Goal: Task Accomplishment & Management: Manage account settings

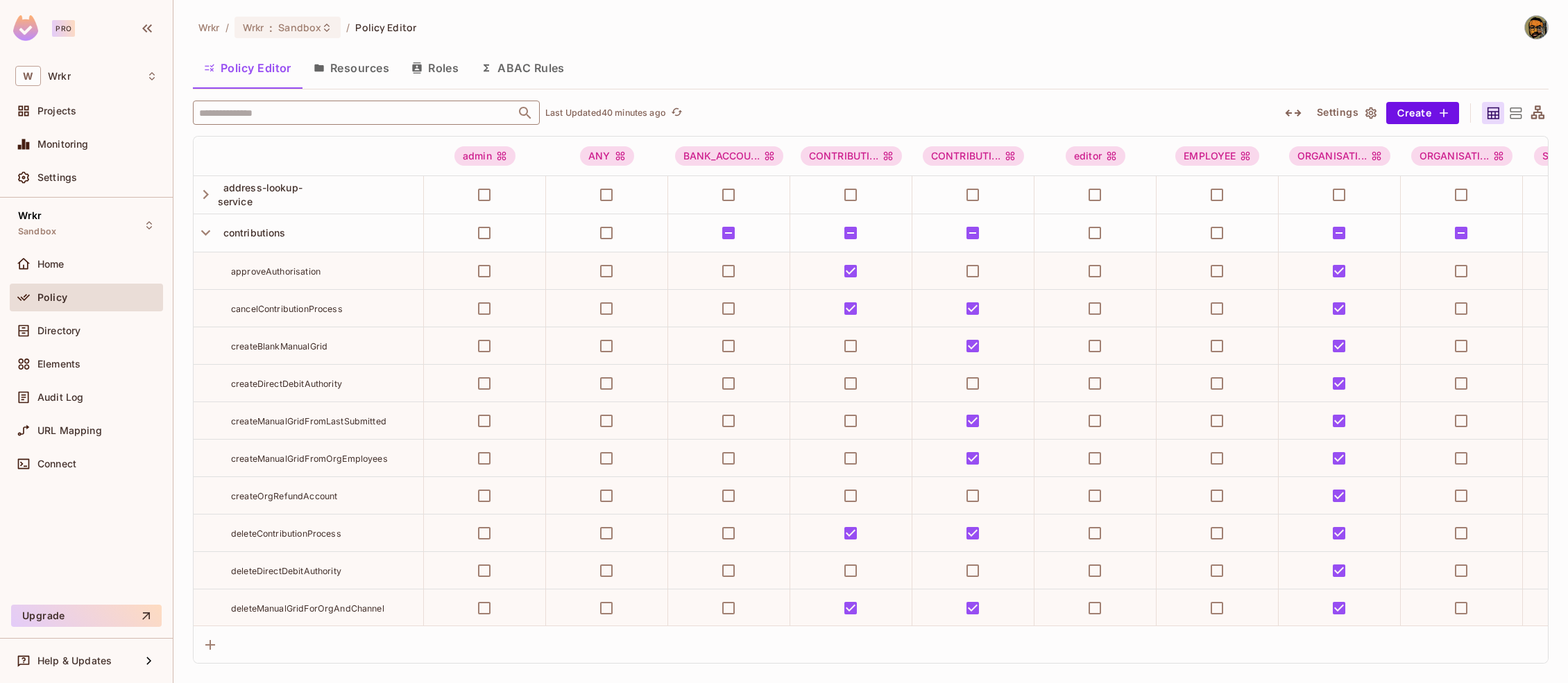
scroll to position [1164, 0]
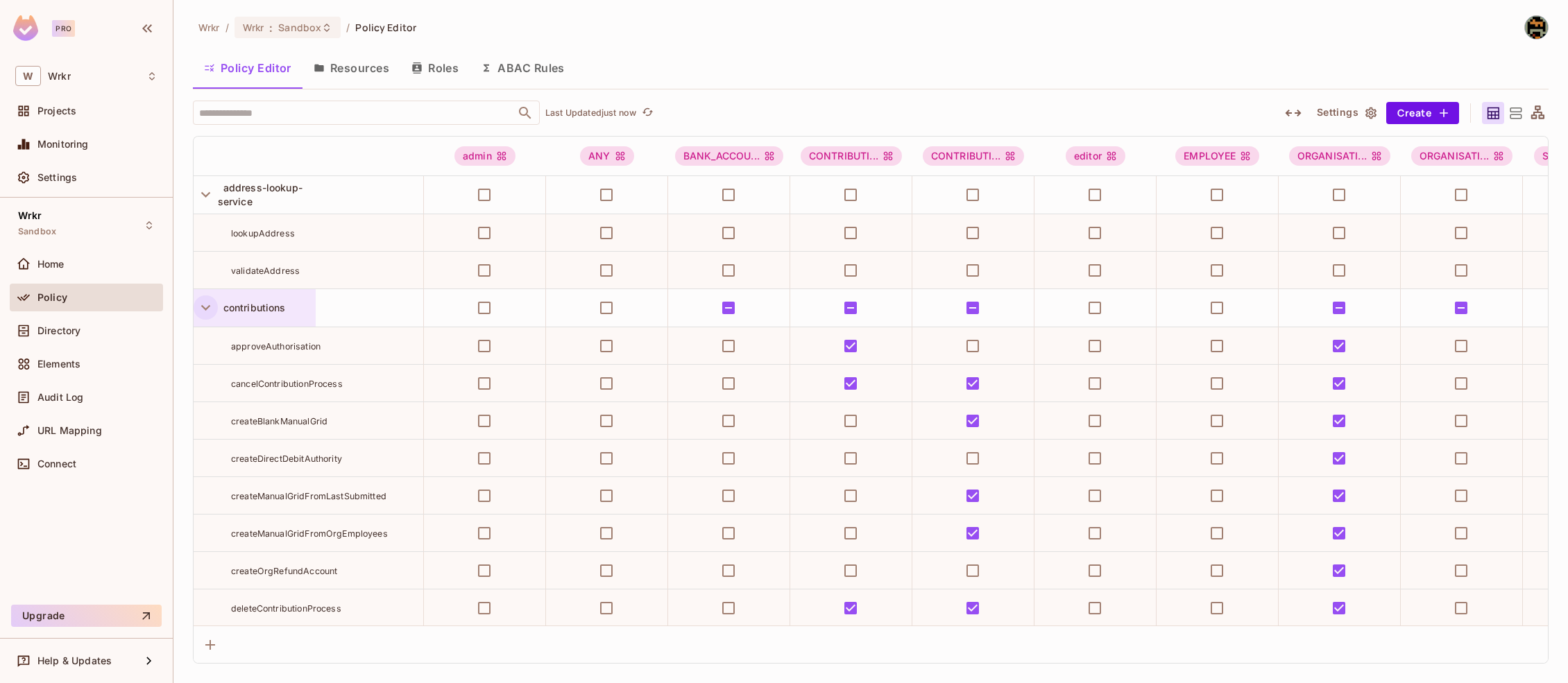
click at [202, 305] on icon "button" at bounding box center [206, 308] width 19 height 19
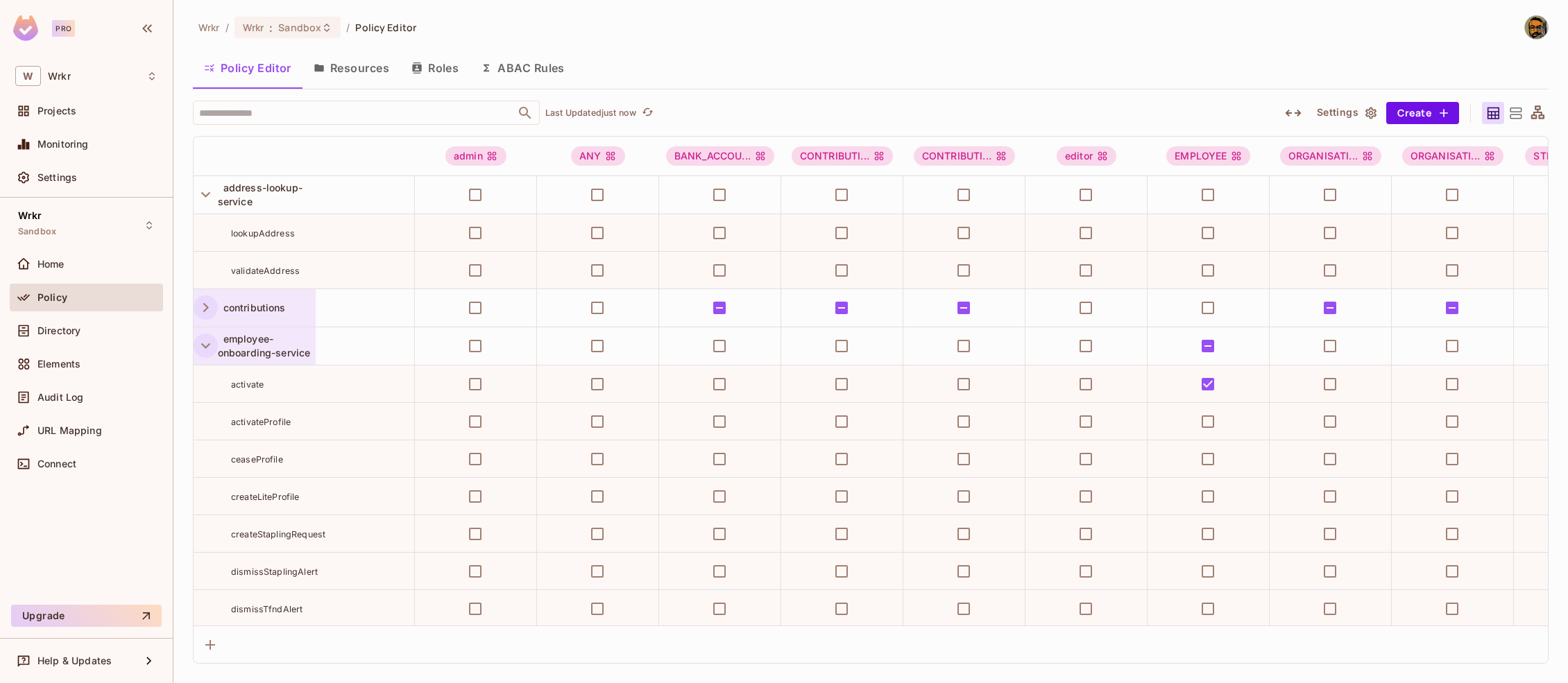
click at [206, 340] on icon "button" at bounding box center [206, 346] width 19 height 19
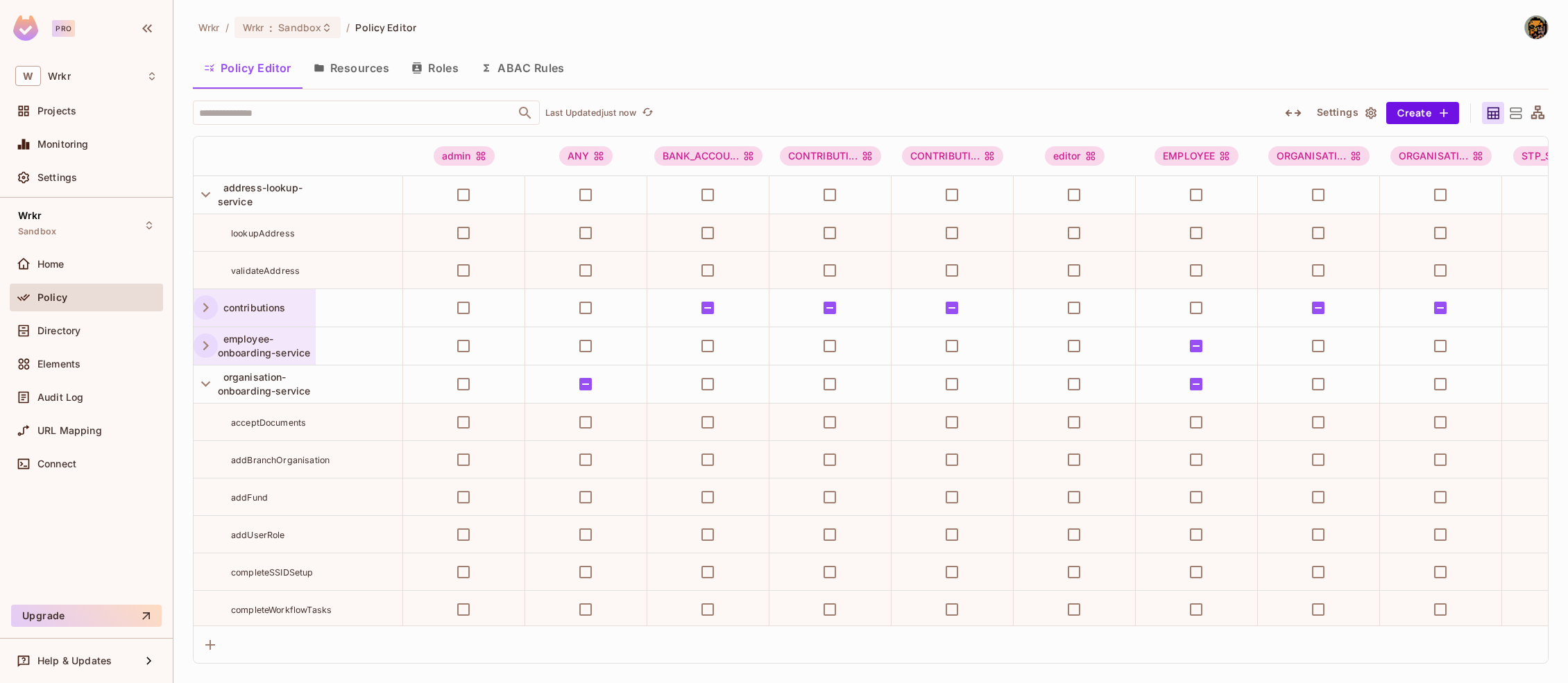
click at [423, 68] on icon "button" at bounding box center [417, 67] width 11 height 11
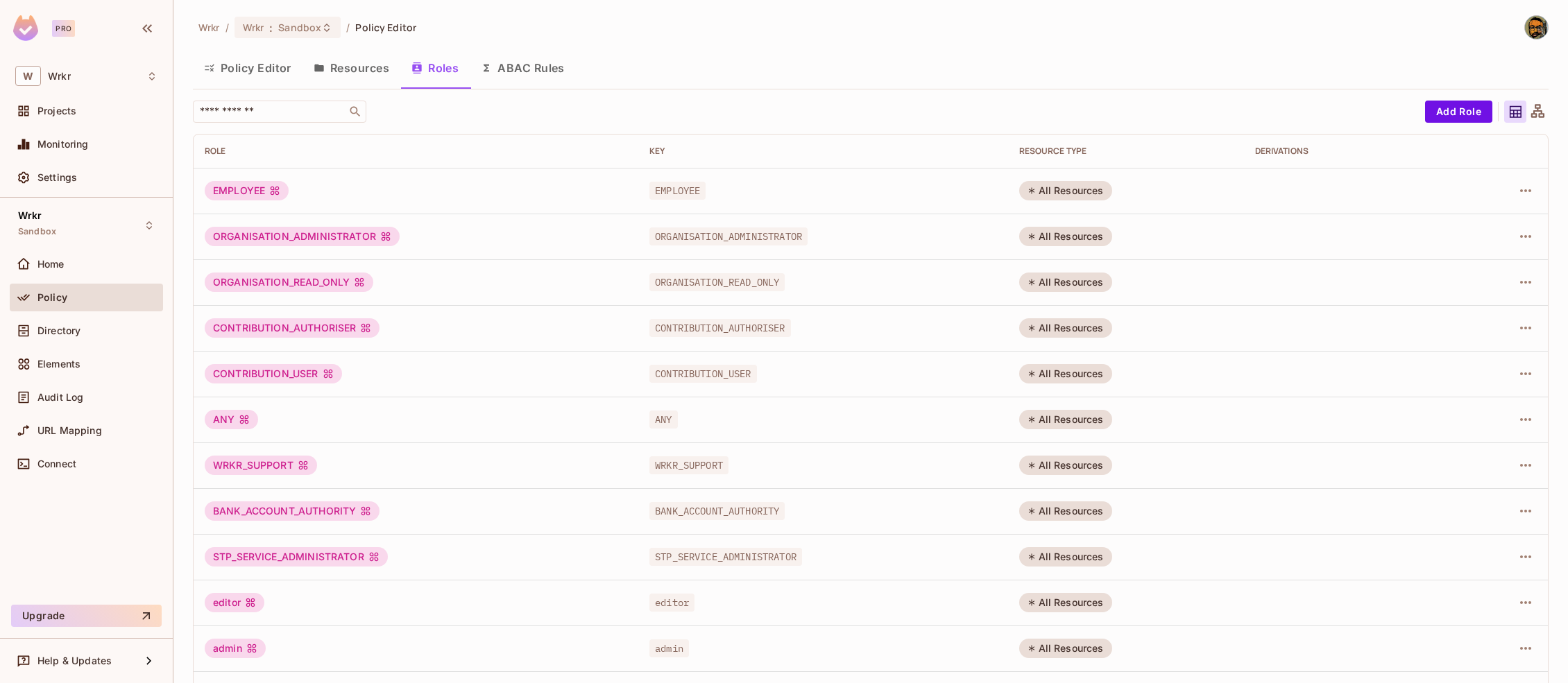
scroll to position [46, 0]
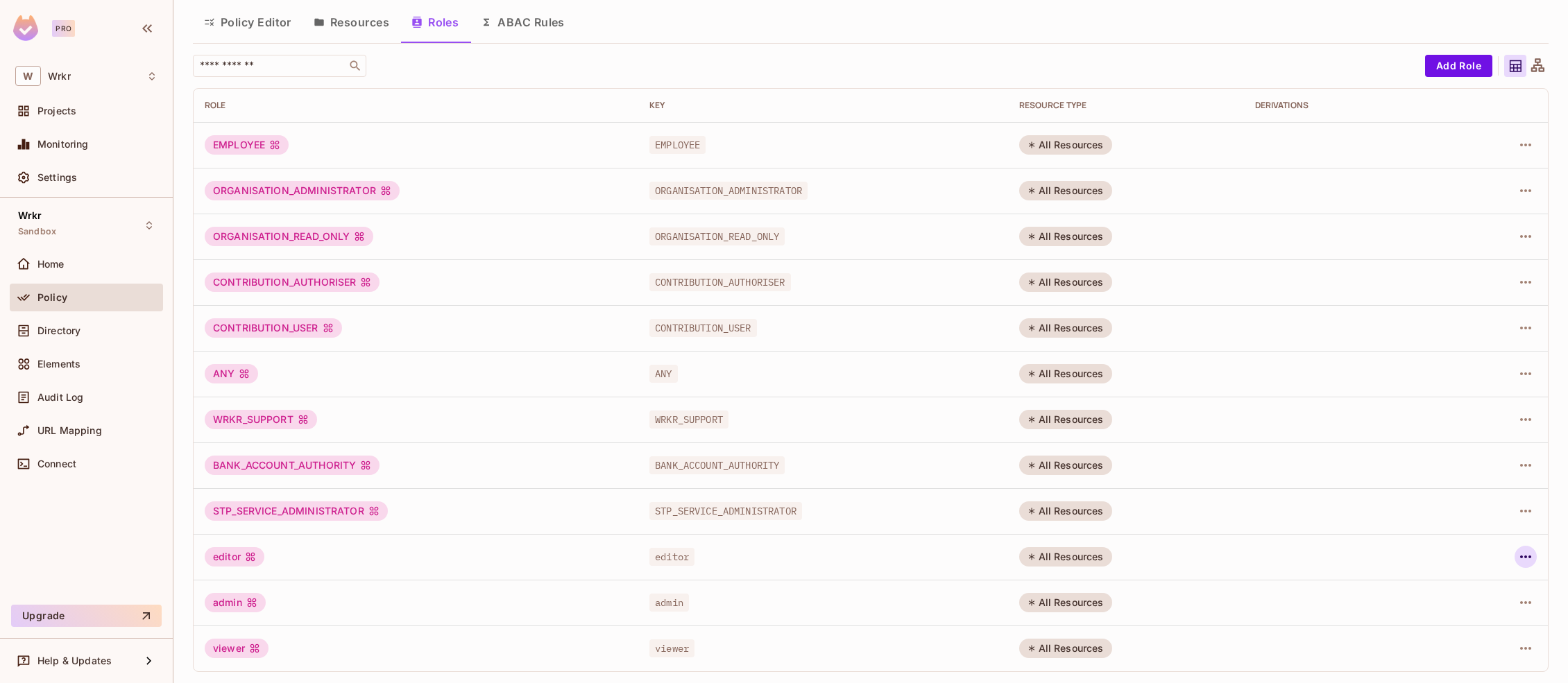
click at [1531, 559] on icon "button" at bounding box center [1525, 557] width 17 height 17
click at [1463, 641] on span "Delete Role" at bounding box center [1469, 650] width 62 height 22
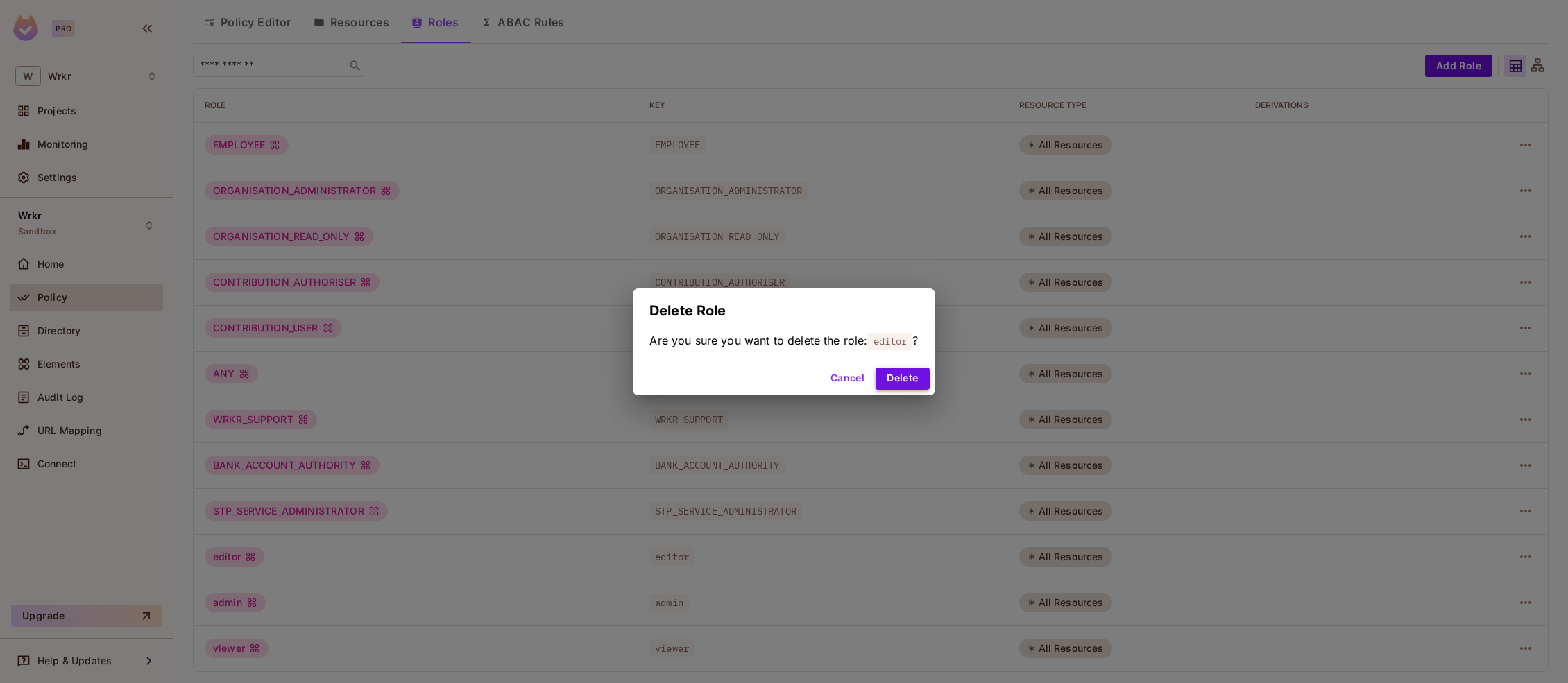
click at [904, 377] on button "Delete" at bounding box center [901, 378] width 54 height 22
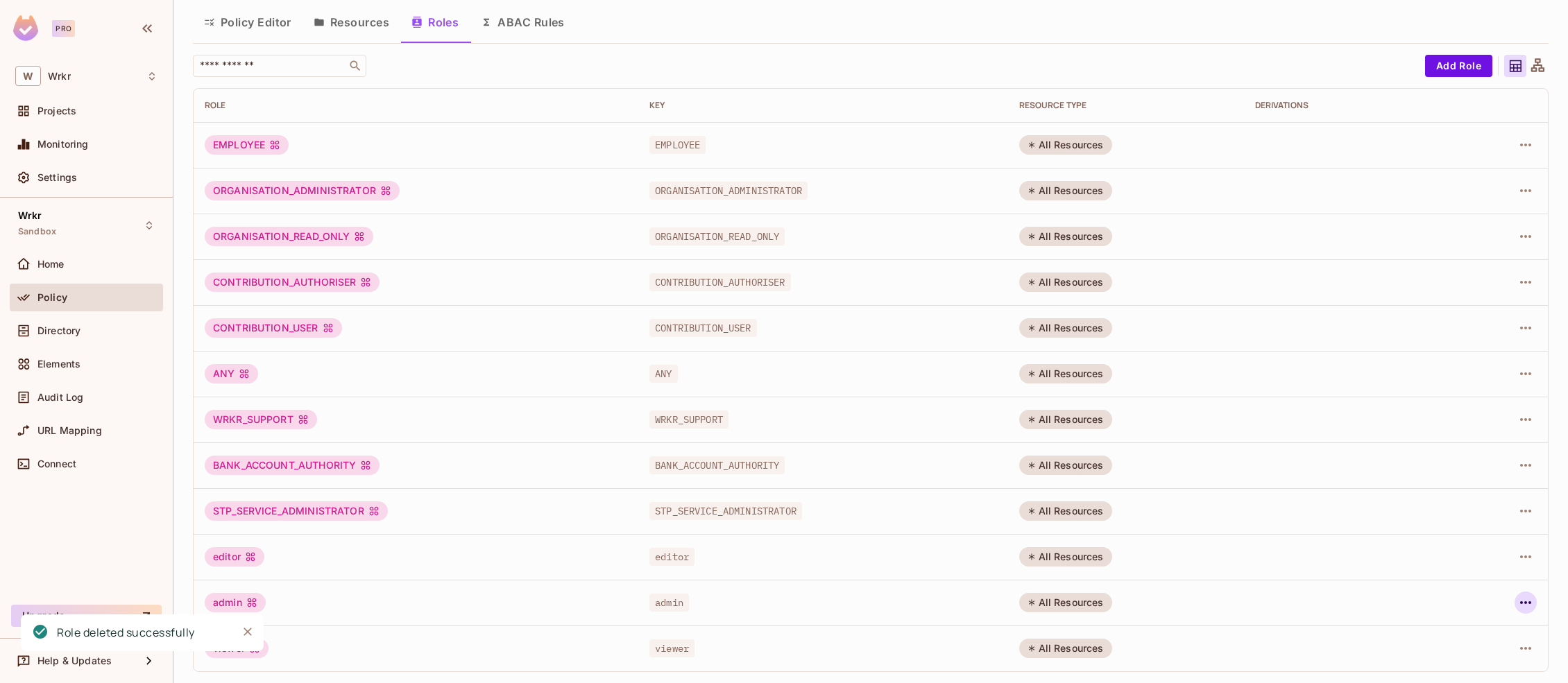
scroll to position [0, 0]
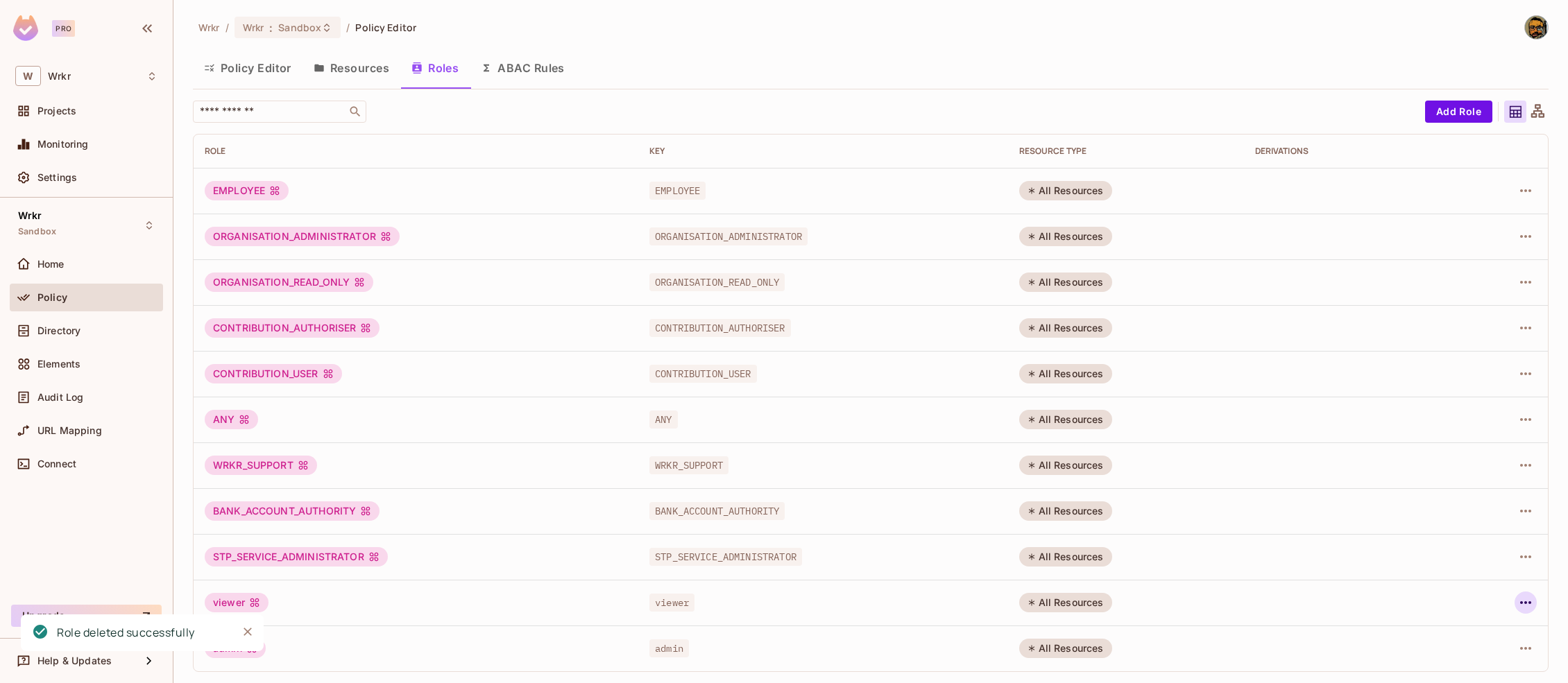
click at [1530, 608] on icon "button" at bounding box center [1525, 603] width 17 height 17
click at [1464, 652] on div "Delete Role" at bounding box center [1469, 652] width 54 height 14
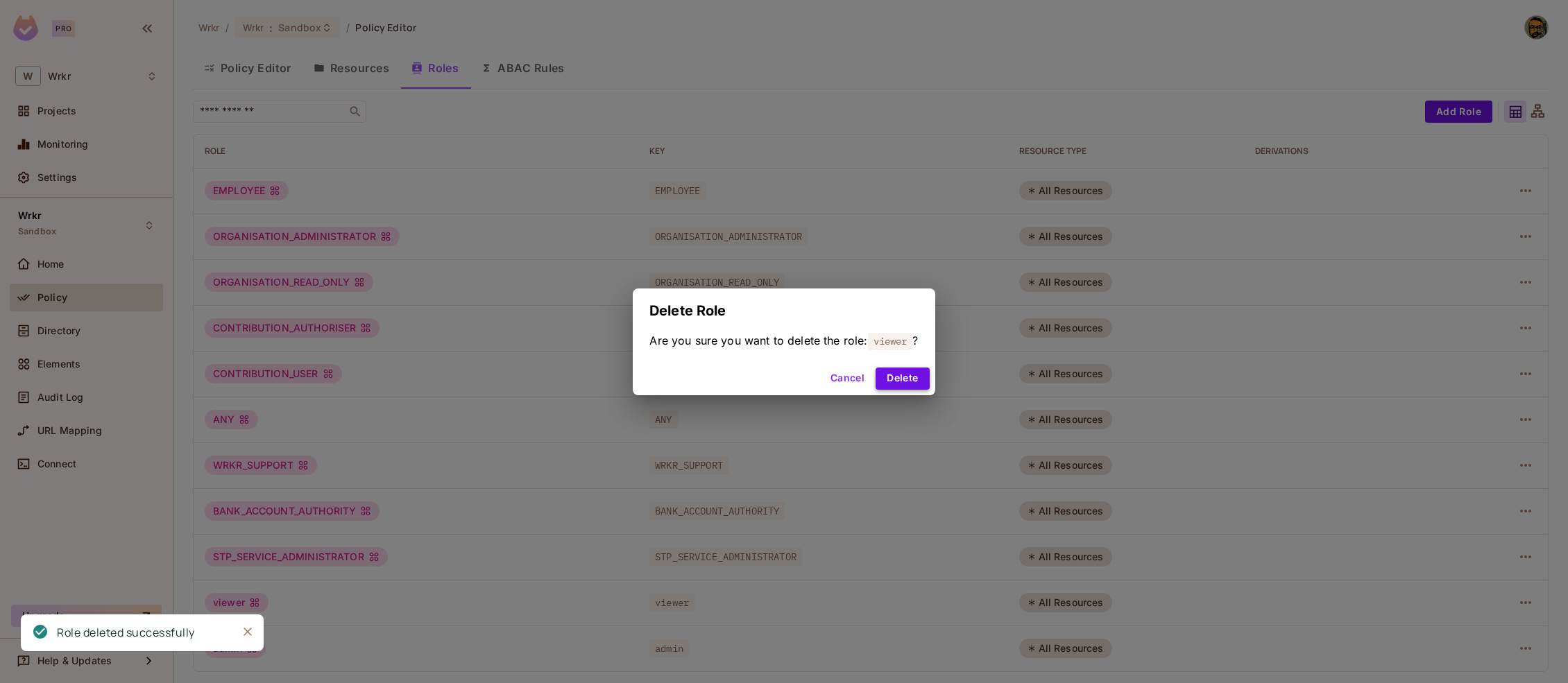
click at [918, 382] on button "Delete" at bounding box center [901, 378] width 54 height 22
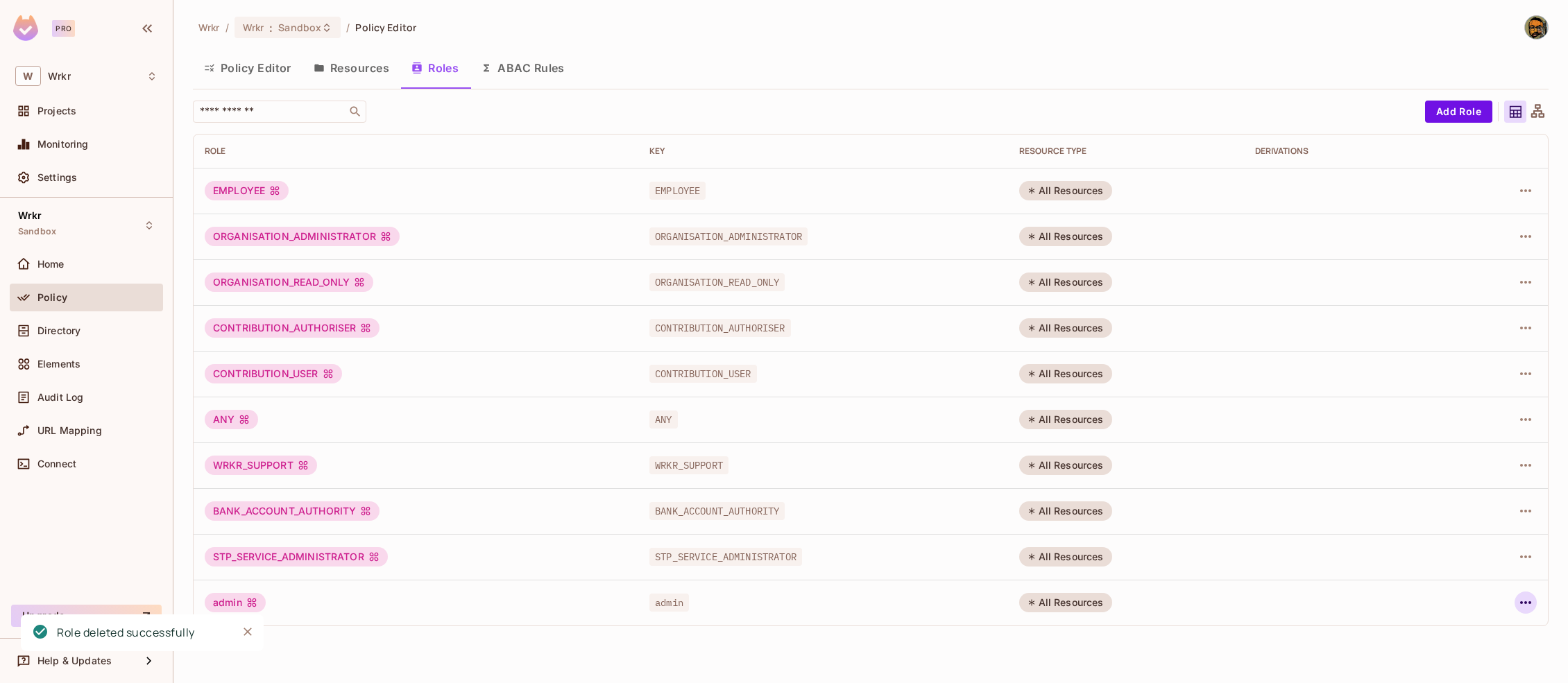
click at [1522, 612] on icon "button" at bounding box center [1525, 603] width 17 height 17
click at [1451, 646] on div "Delete Role" at bounding box center [1469, 652] width 54 height 14
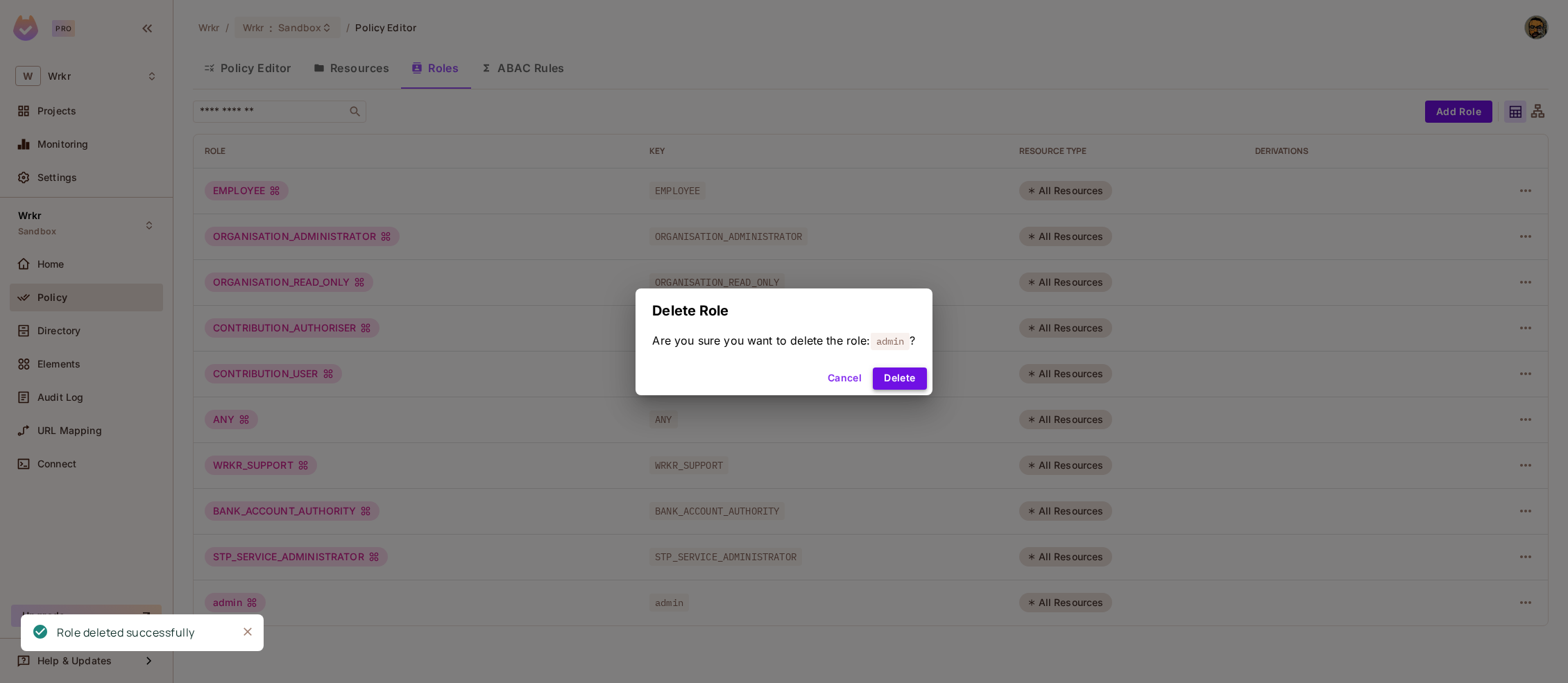
click at [903, 379] on button "Delete" at bounding box center [899, 378] width 54 height 22
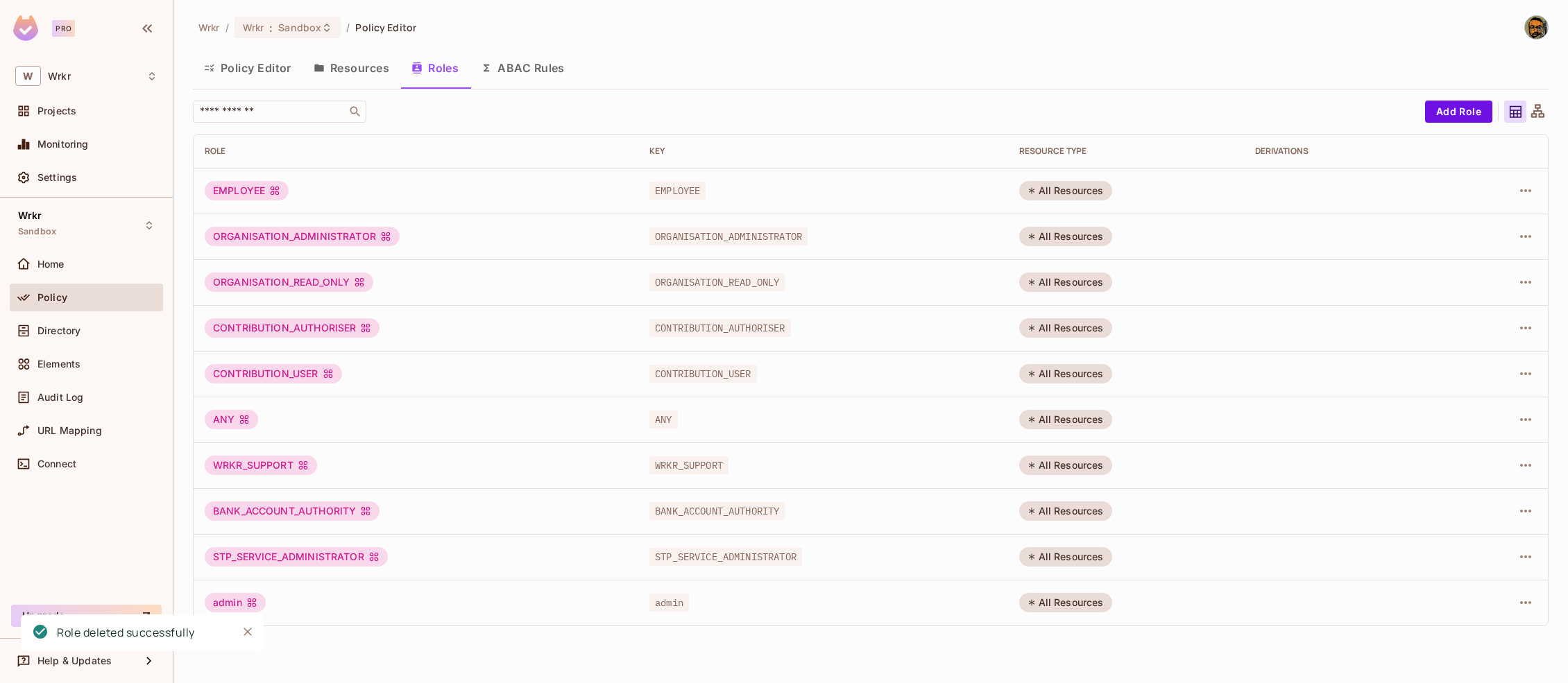
click at [357, 65] on button "Resources" at bounding box center [351, 68] width 98 height 35
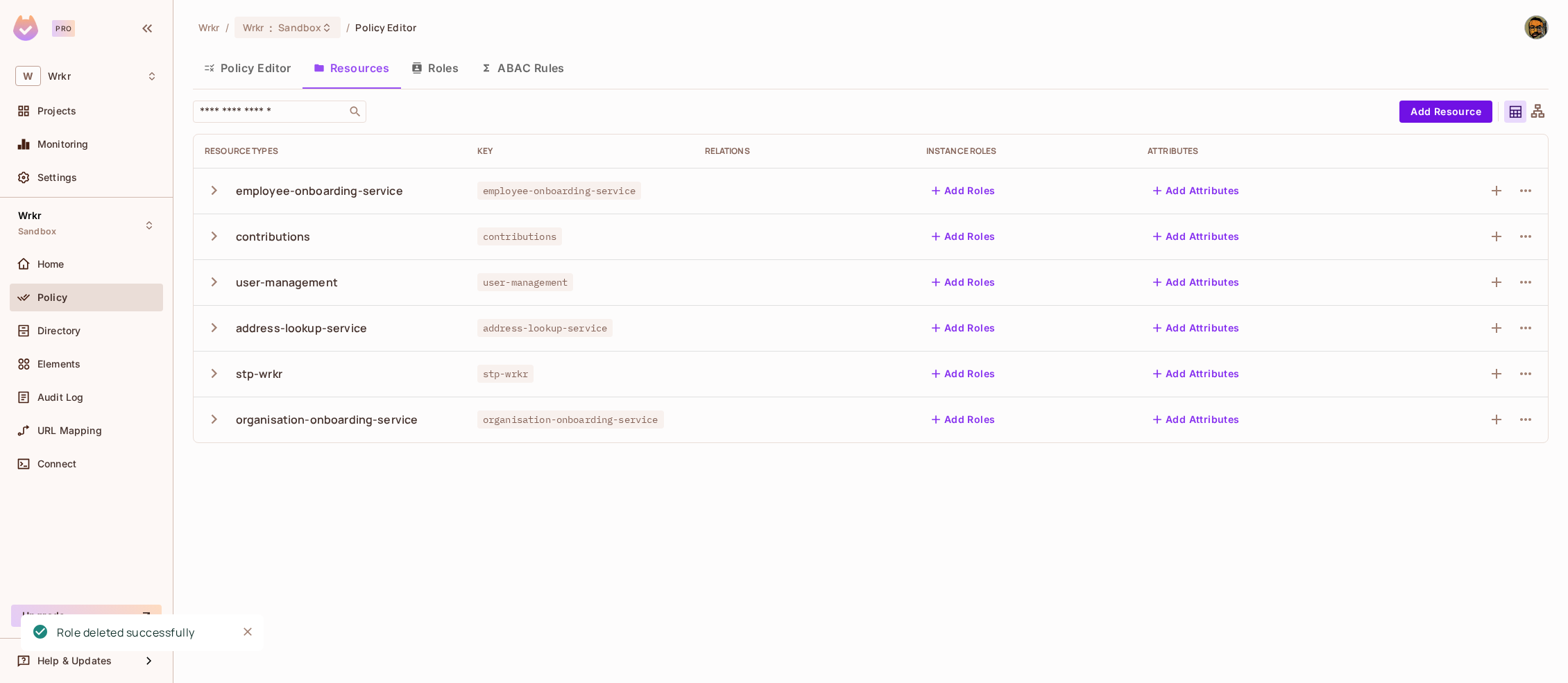
click at [264, 71] on button "Policy Editor" at bounding box center [247, 68] width 110 height 35
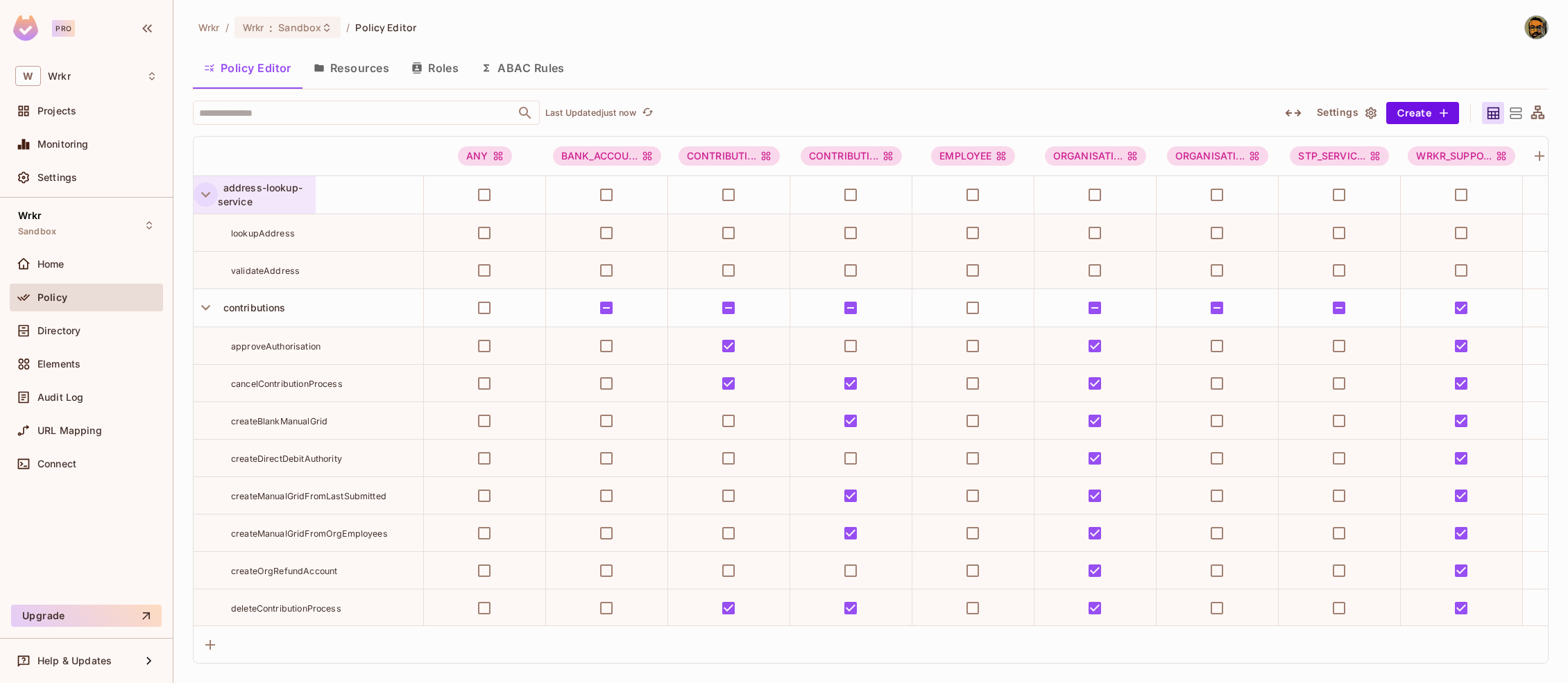
click at [207, 202] on icon "button" at bounding box center [206, 195] width 19 height 19
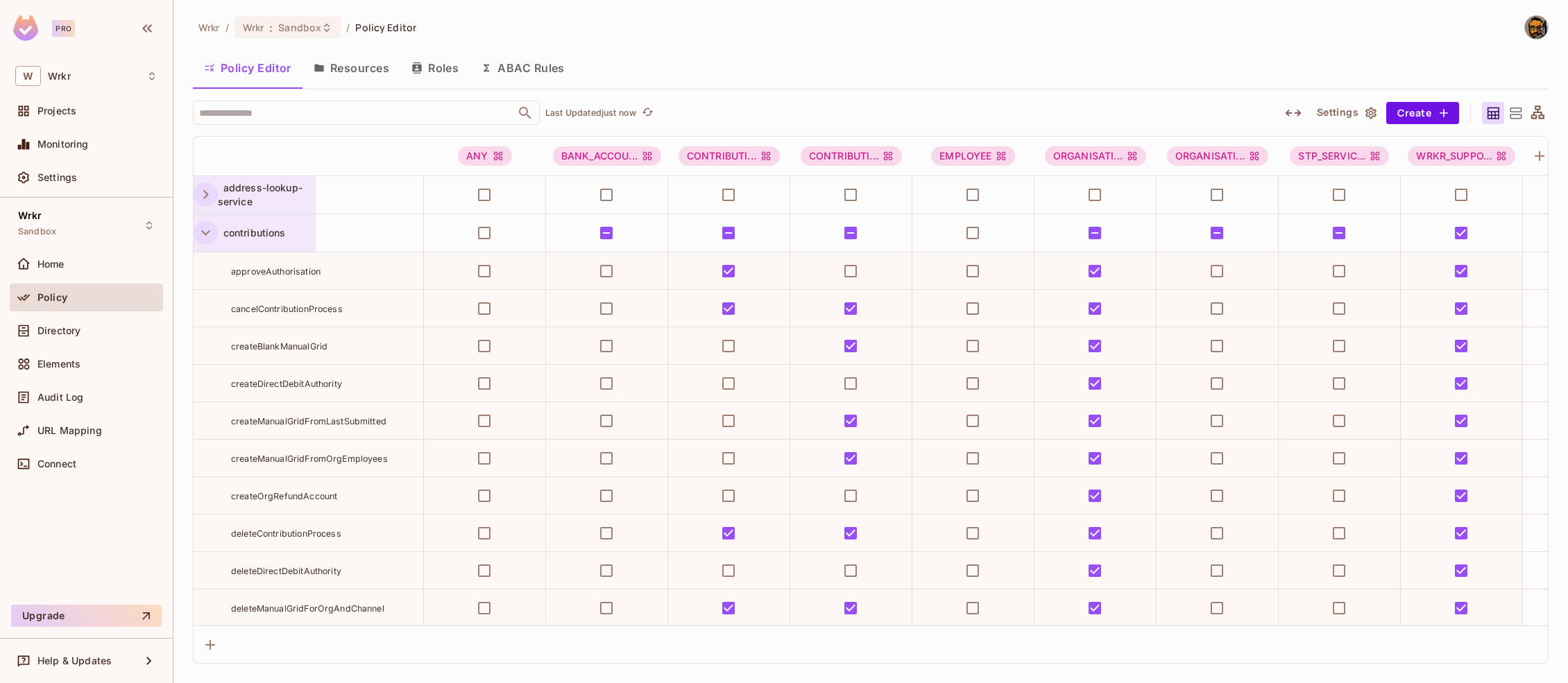
click at [209, 238] on icon "button" at bounding box center [206, 233] width 19 height 19
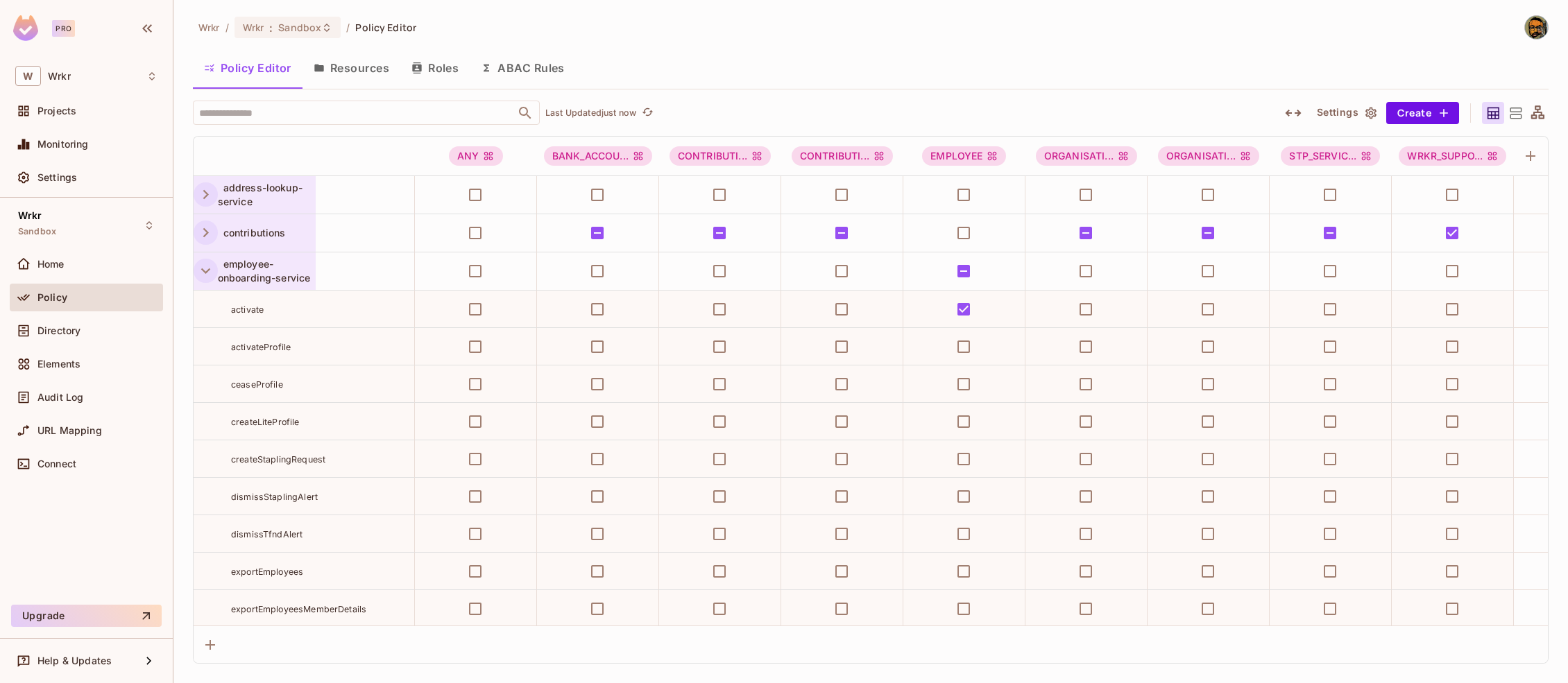
click at [201, 276] on icon "button" at bounding box center [206, 271] width 19 height 19
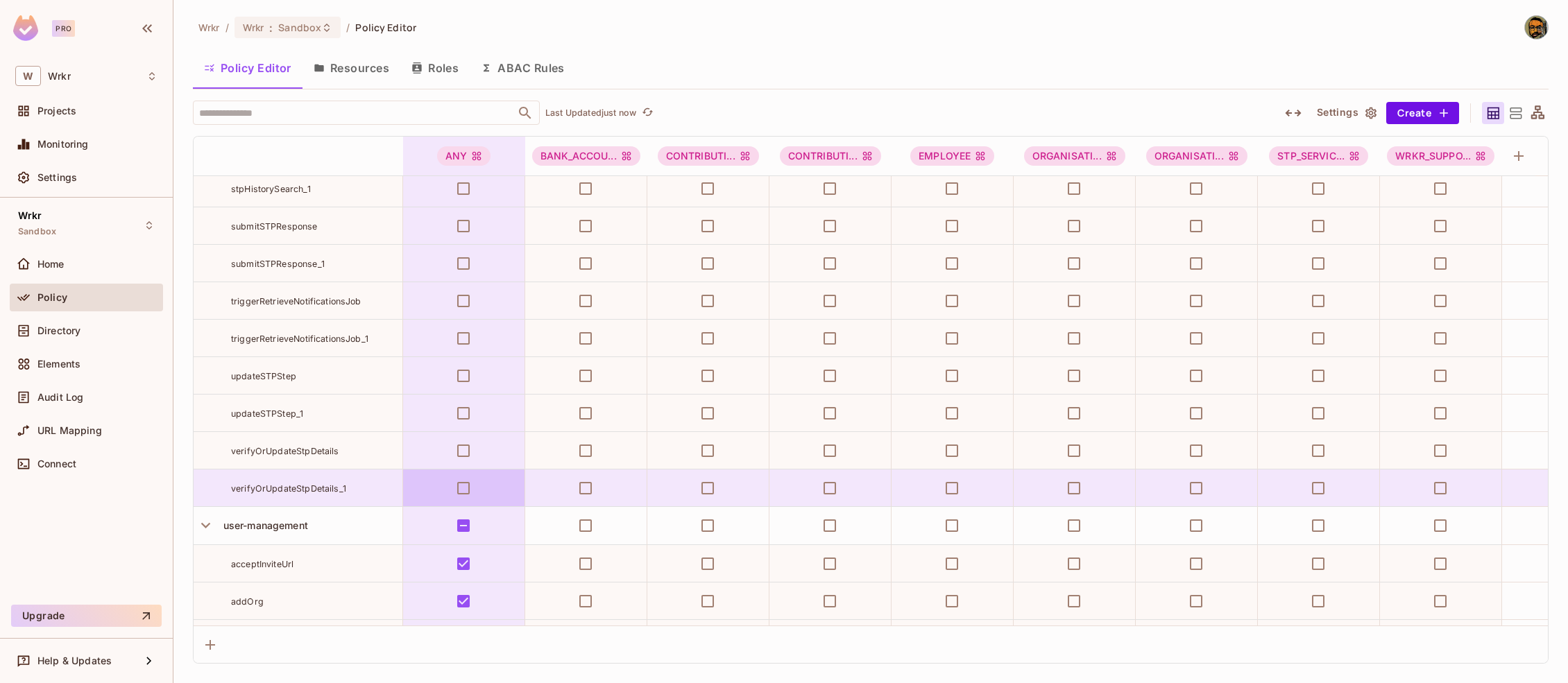
scroll to position [3384, 0]
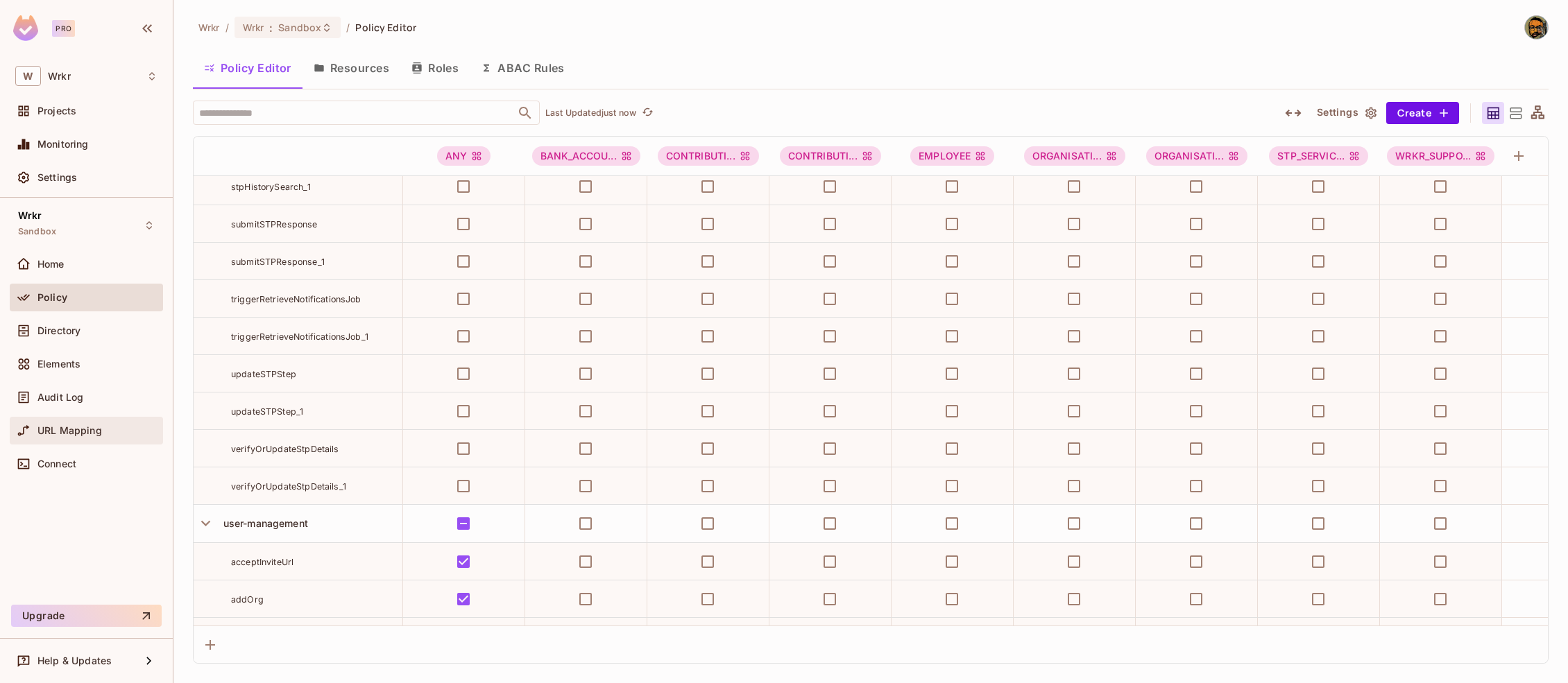
click at [66, 427] on span "URL Mapping" at bounding box center [70, 430] width 65 height 11
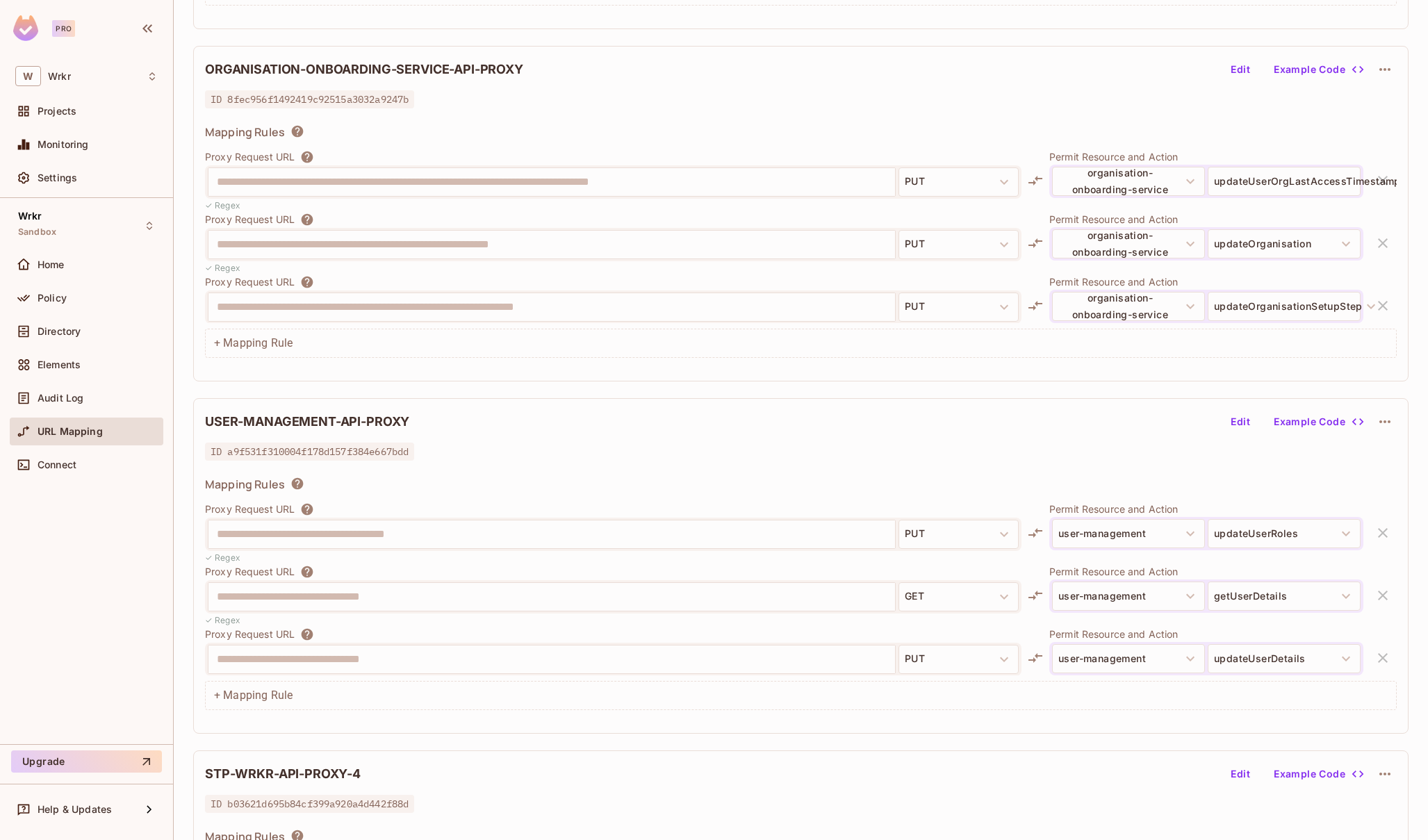
scroll to position [725, 0]
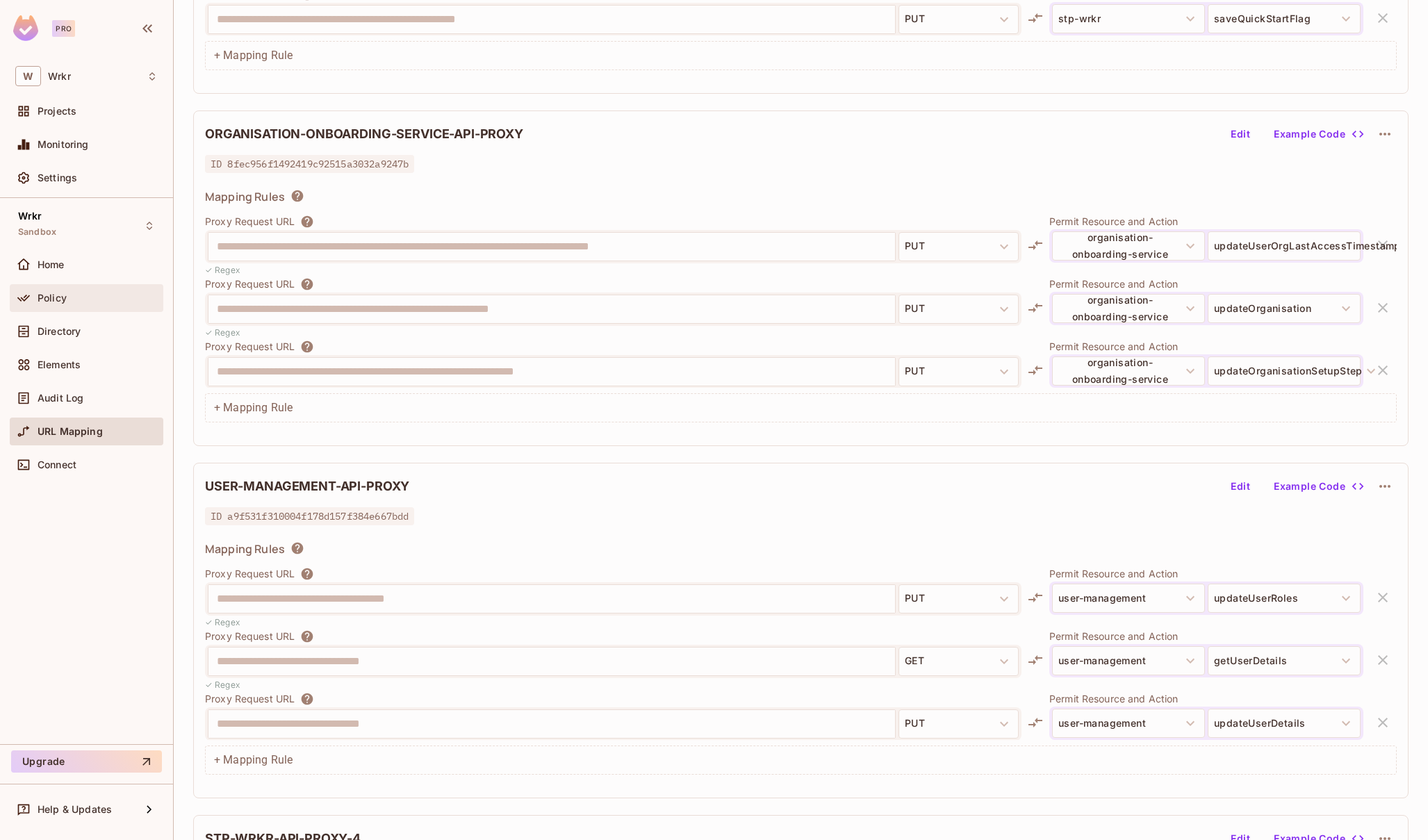
click at [99, 307] on div "Policy" at bounding box center [86, 298] width 153 height 28
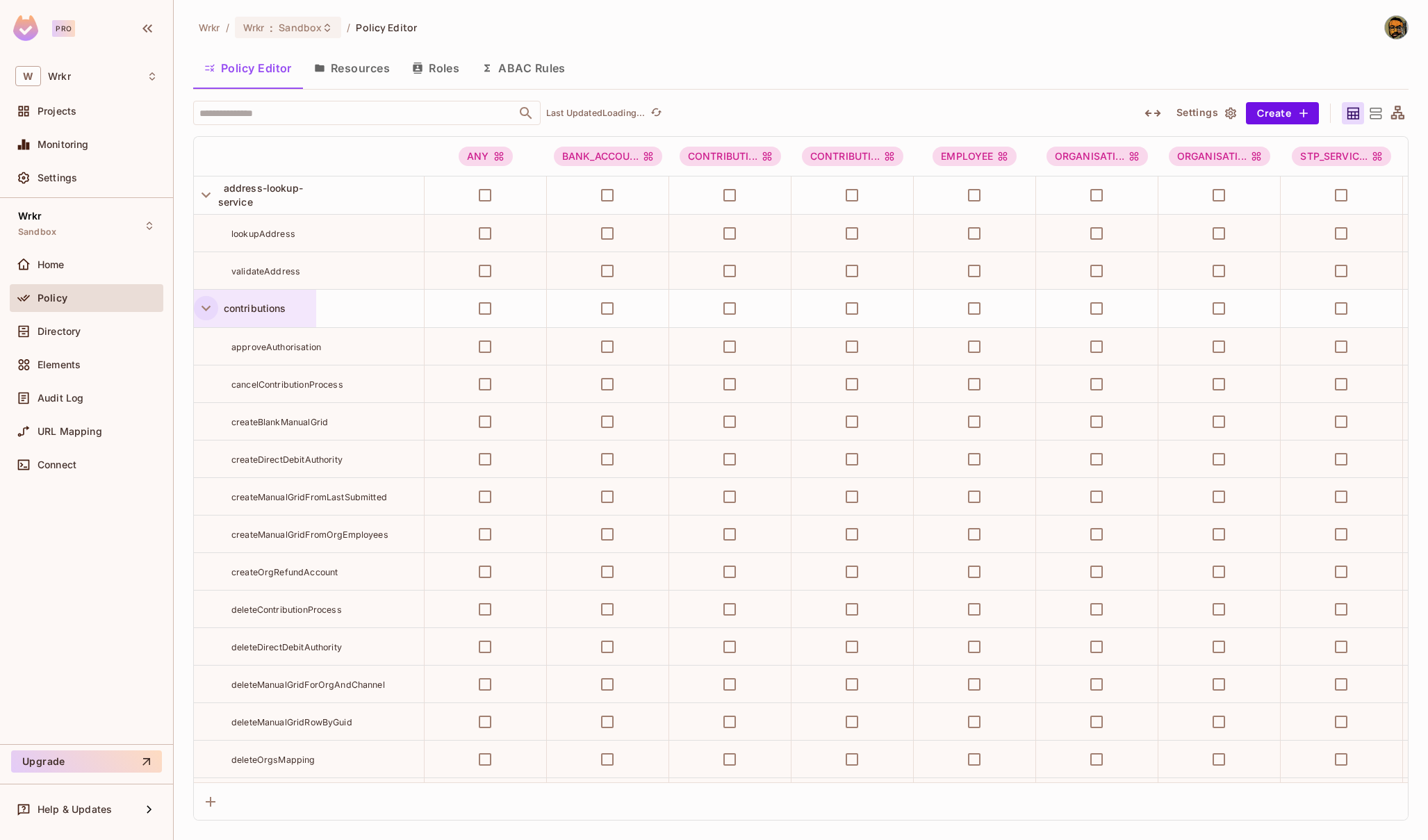
click at [210, 196] on icon "button" at bounding box center [206, 195] width 19 height 19
click at [210, 229] on icon "button" at bounding box center [206, 233] width 19 height 19
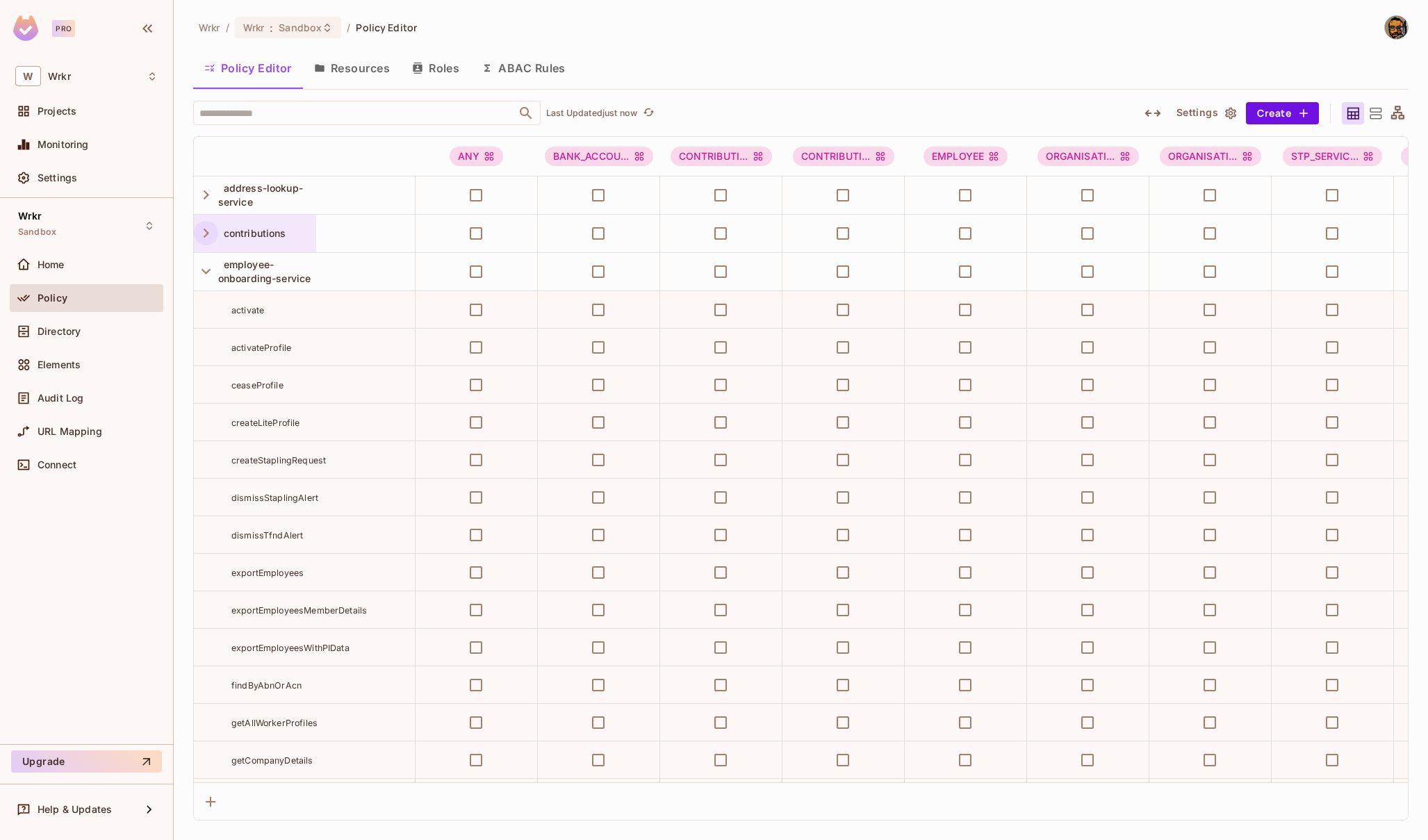
click at [210, 229] on icon "button" at bounding box center [206, 233] width 19 height 19
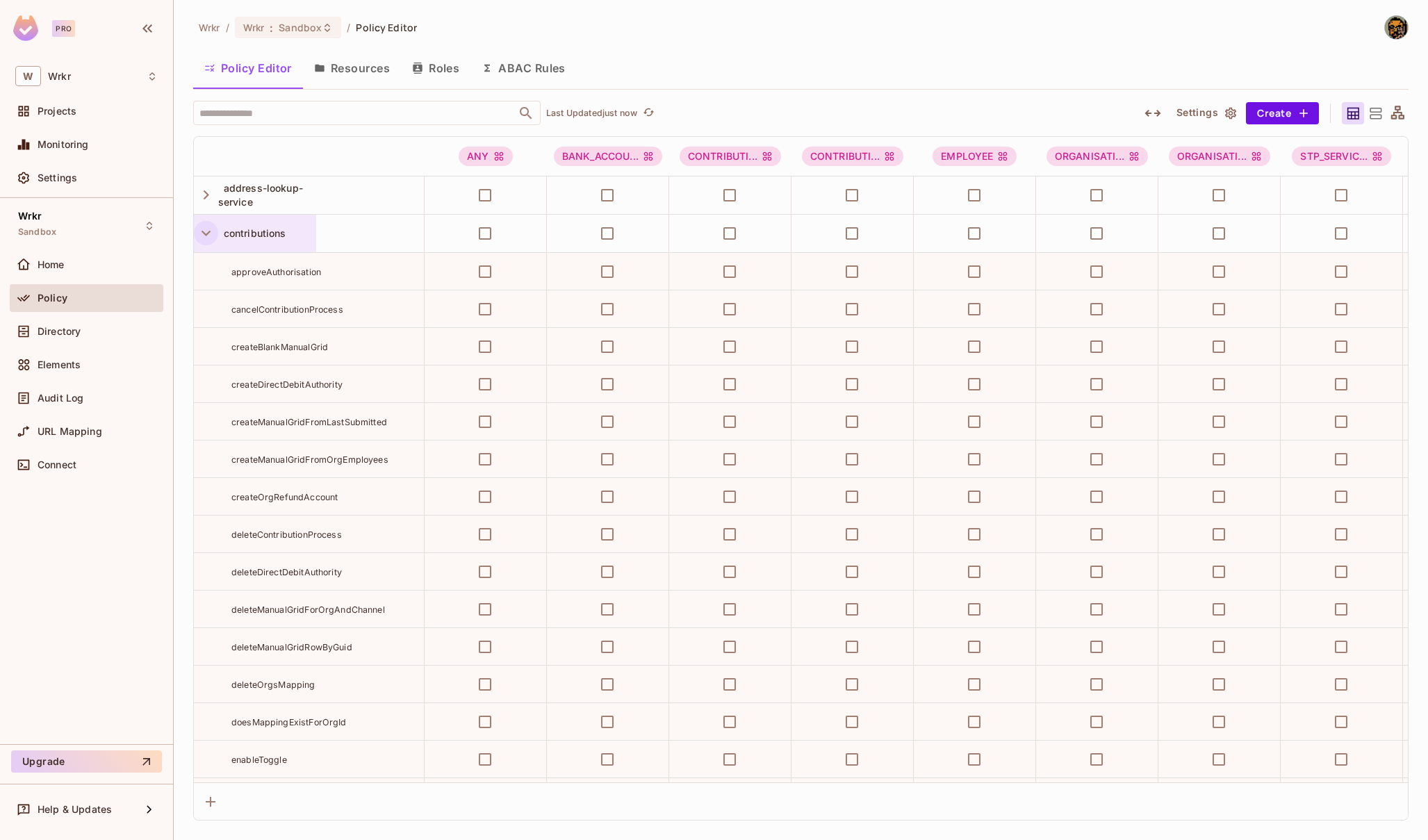
click at [200, 229] on icon "button" at bounding box center [206, 233] width 19 height 19
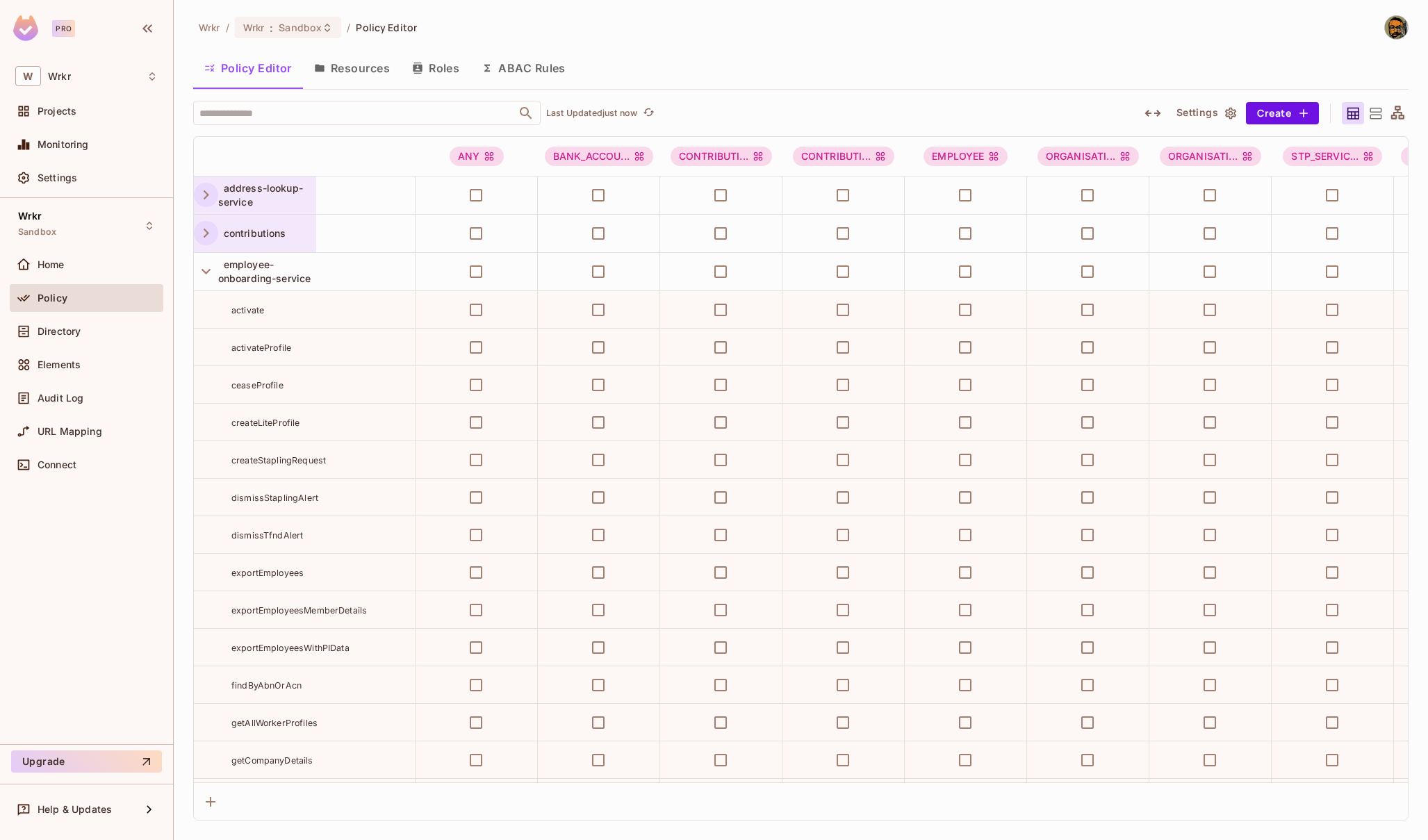
click at [205, 198] on icon "button" at bounding box center [206, 195] width 6 height 9
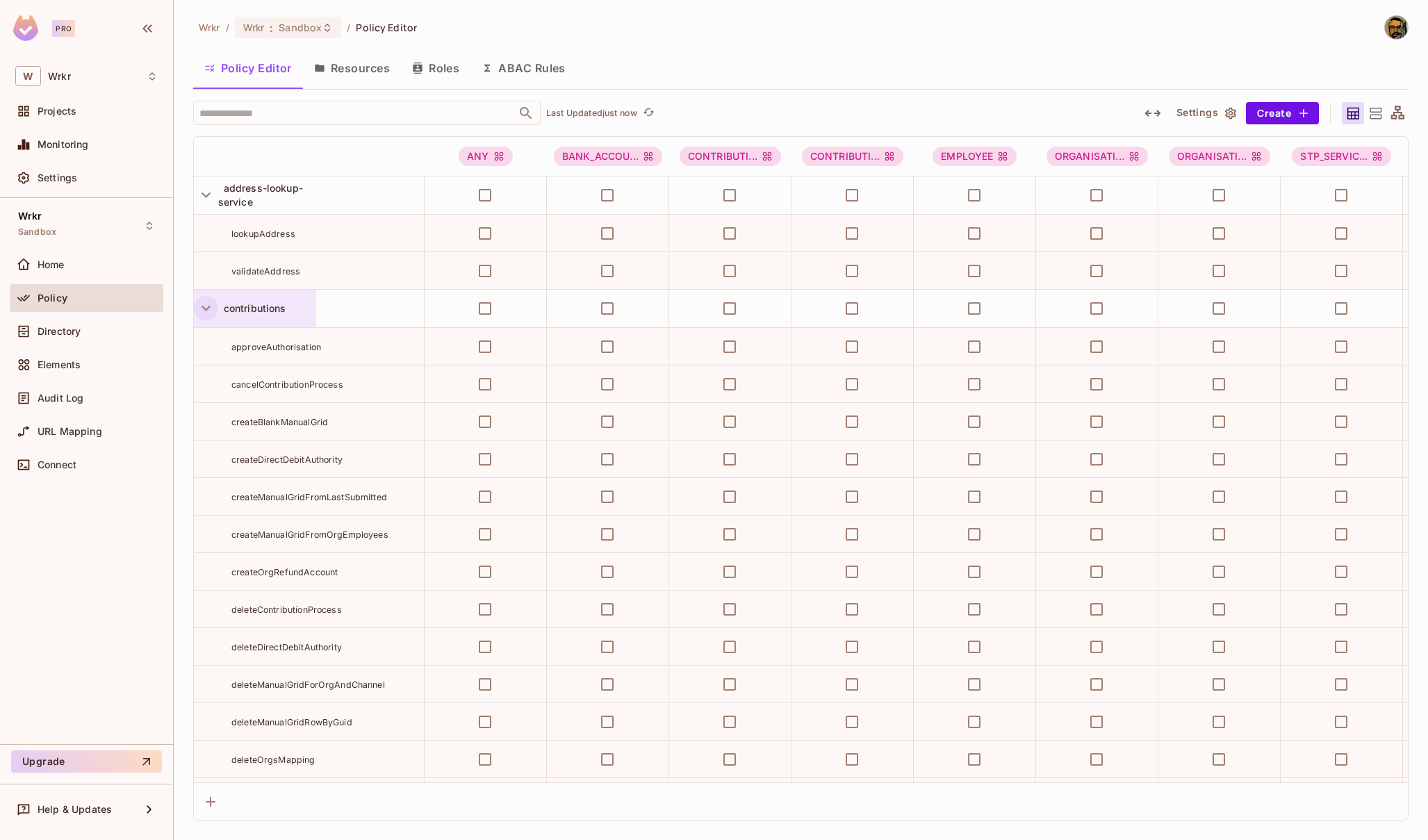
click at [208, 308] on icon "button" at bounding box center [206, 308] width 9 height 6
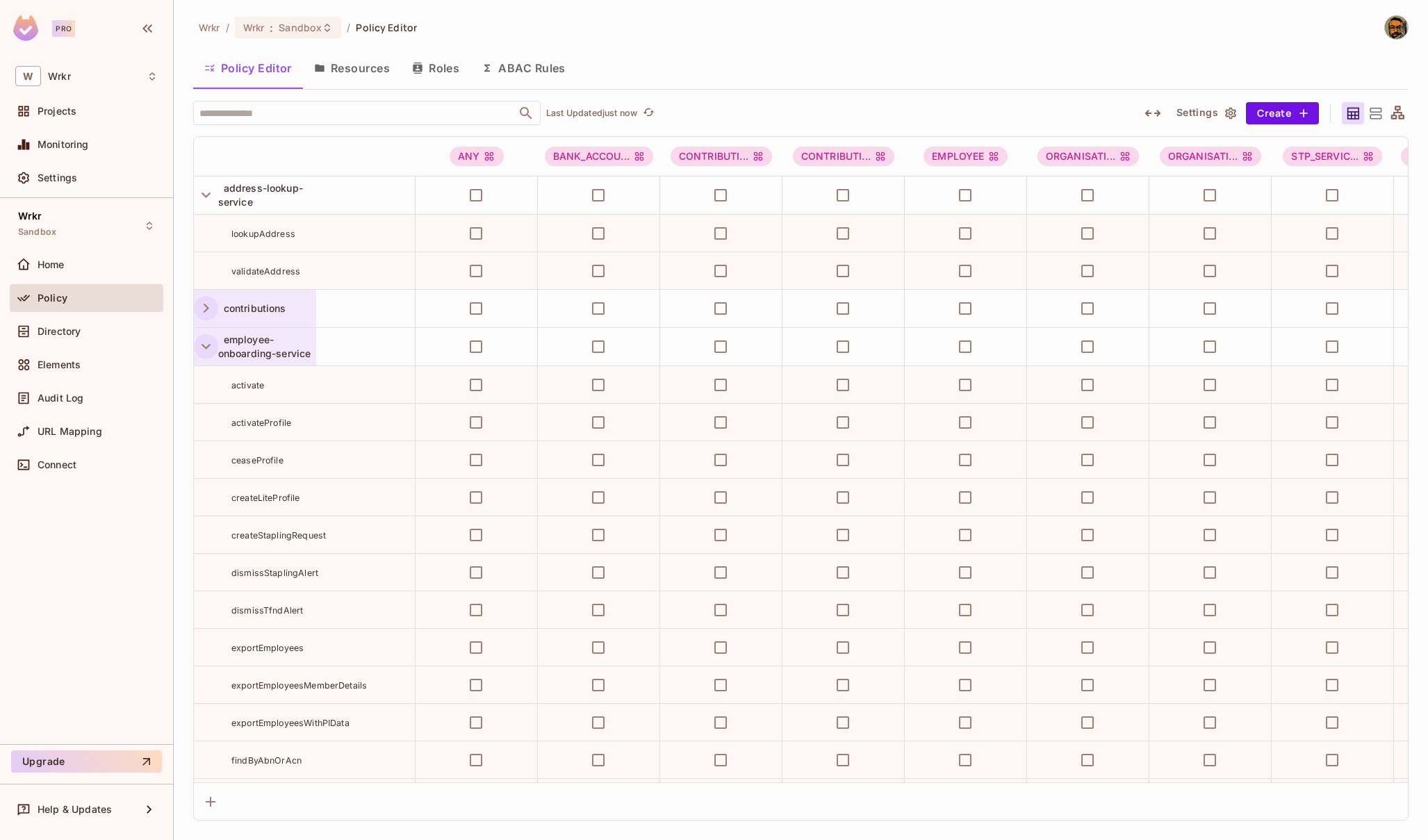
click at [204, 340] on icon "button" at bounding box center [206, 347] width 19 height 19
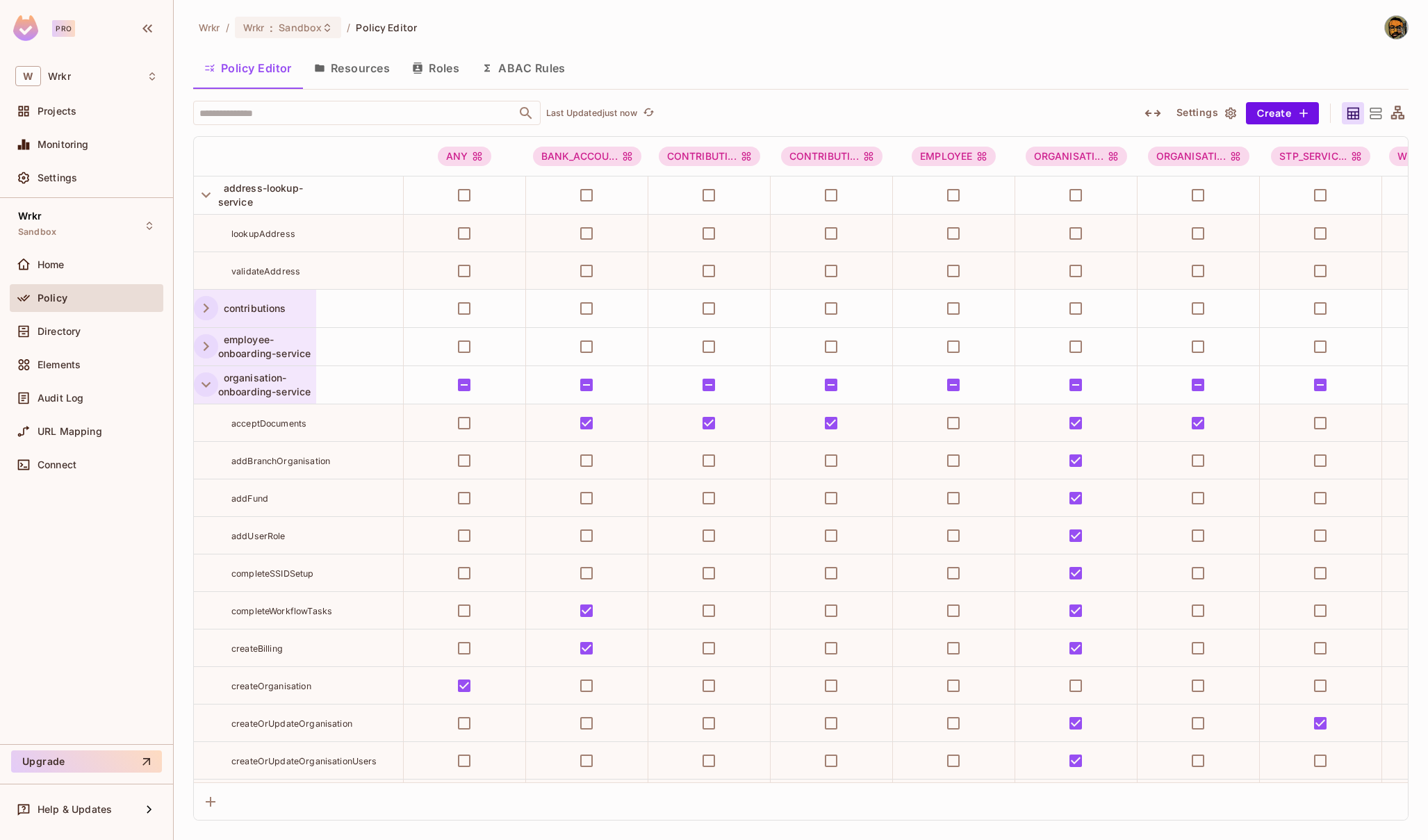
click at [203, 387] on icon "button" at bounding box center [206, 384] width 19 height 19
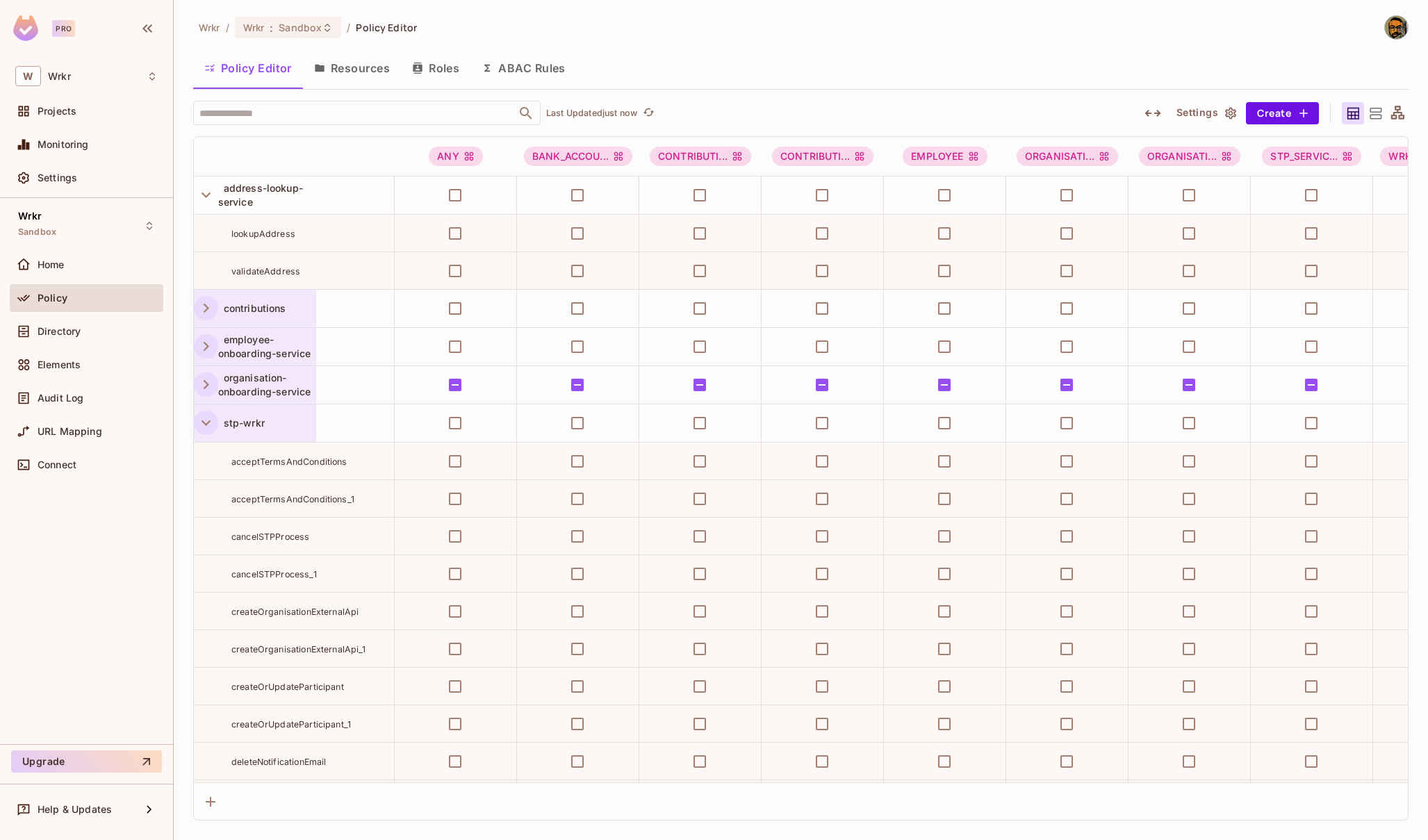
click at [207, 427] on icon "button" at bounding box center [206, 423] width 19 height 19
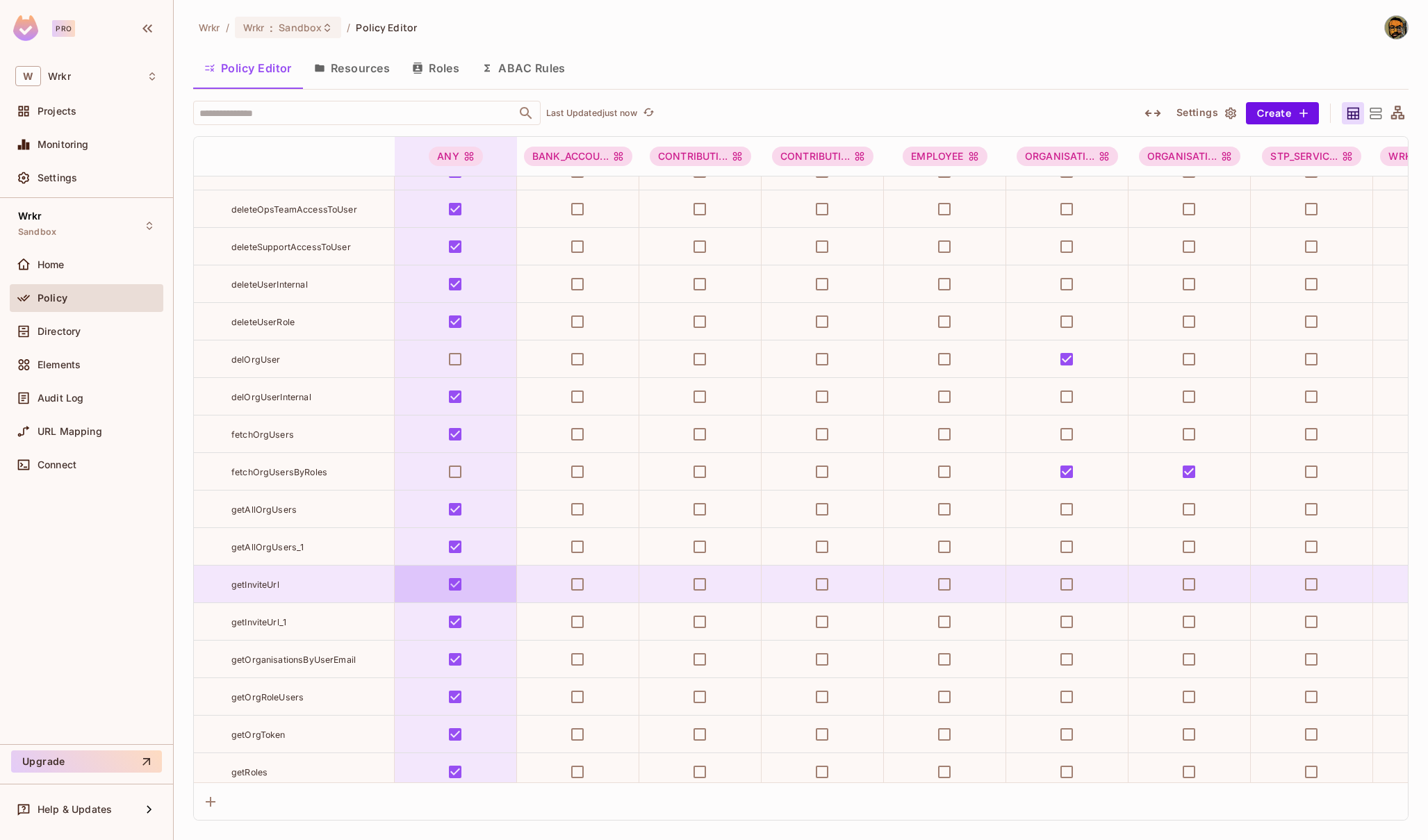
scroll to position [465, 0]
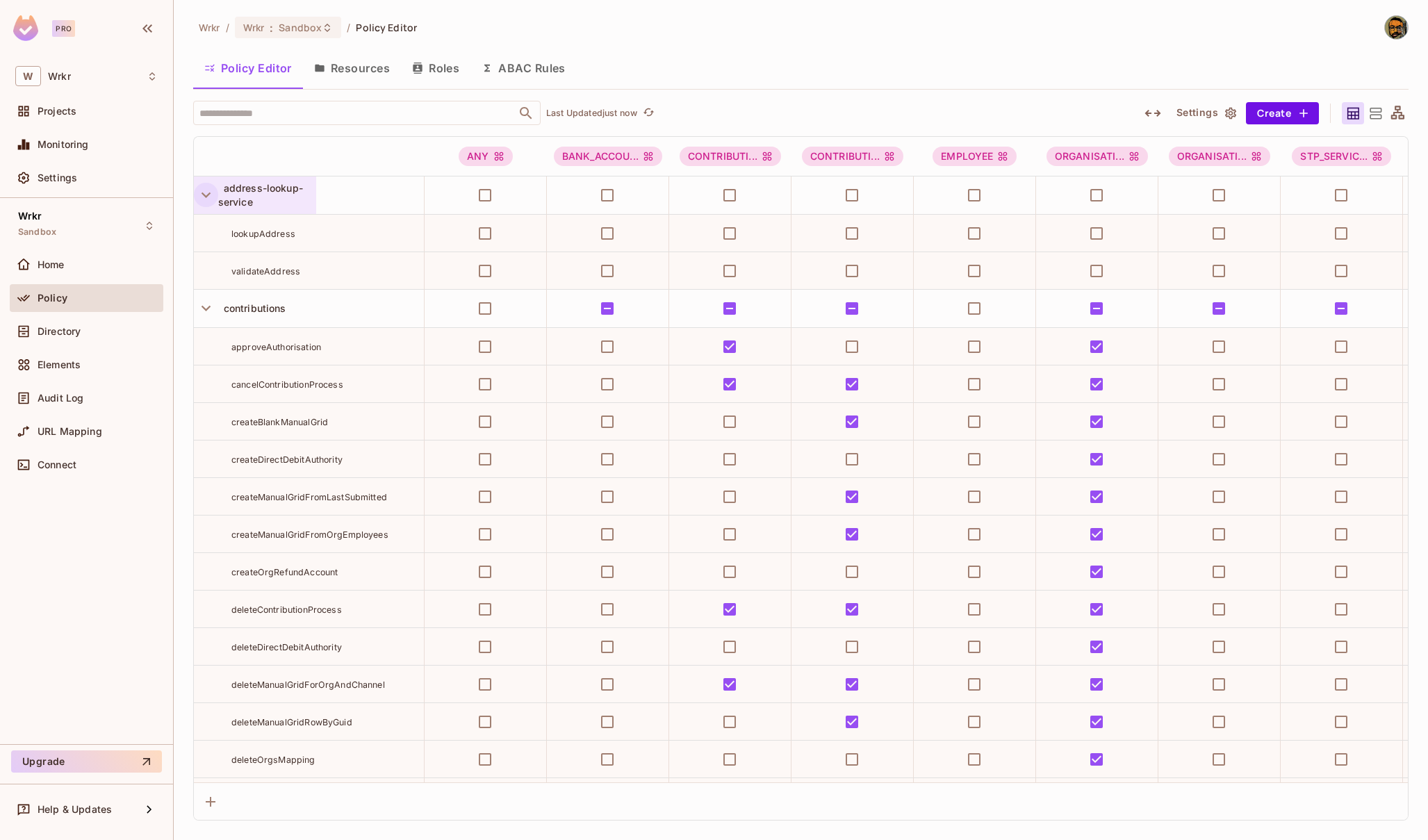
click at [201, 194] on icon "button" at bounding box center [206, 195] width 19 height 19
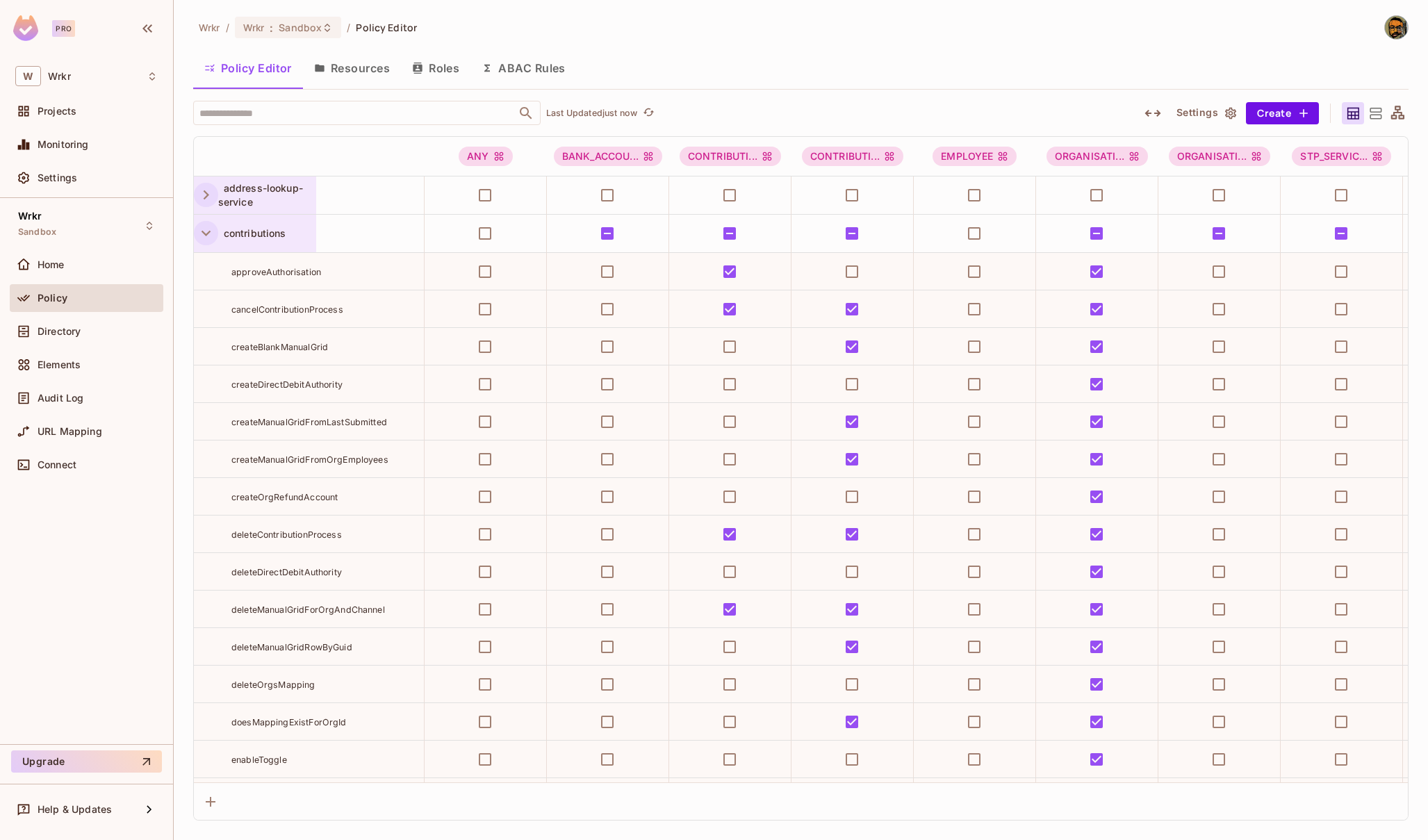
click at [209, 236] on icon "button" at bounding box center [206, 233] width 19 height 19
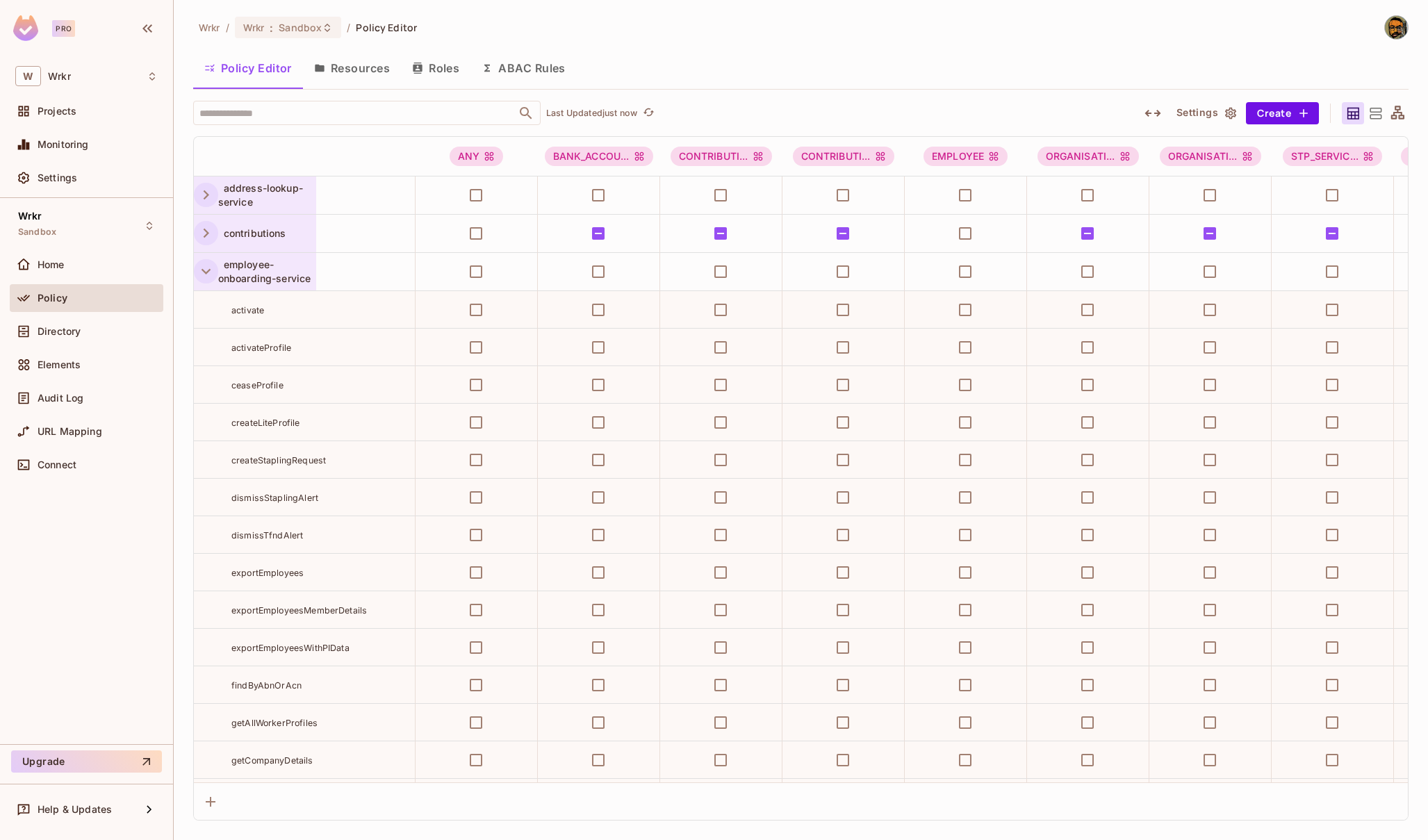
click at [203, 270] on icon "button" at bounding box center [206, 272] width 9 height 6
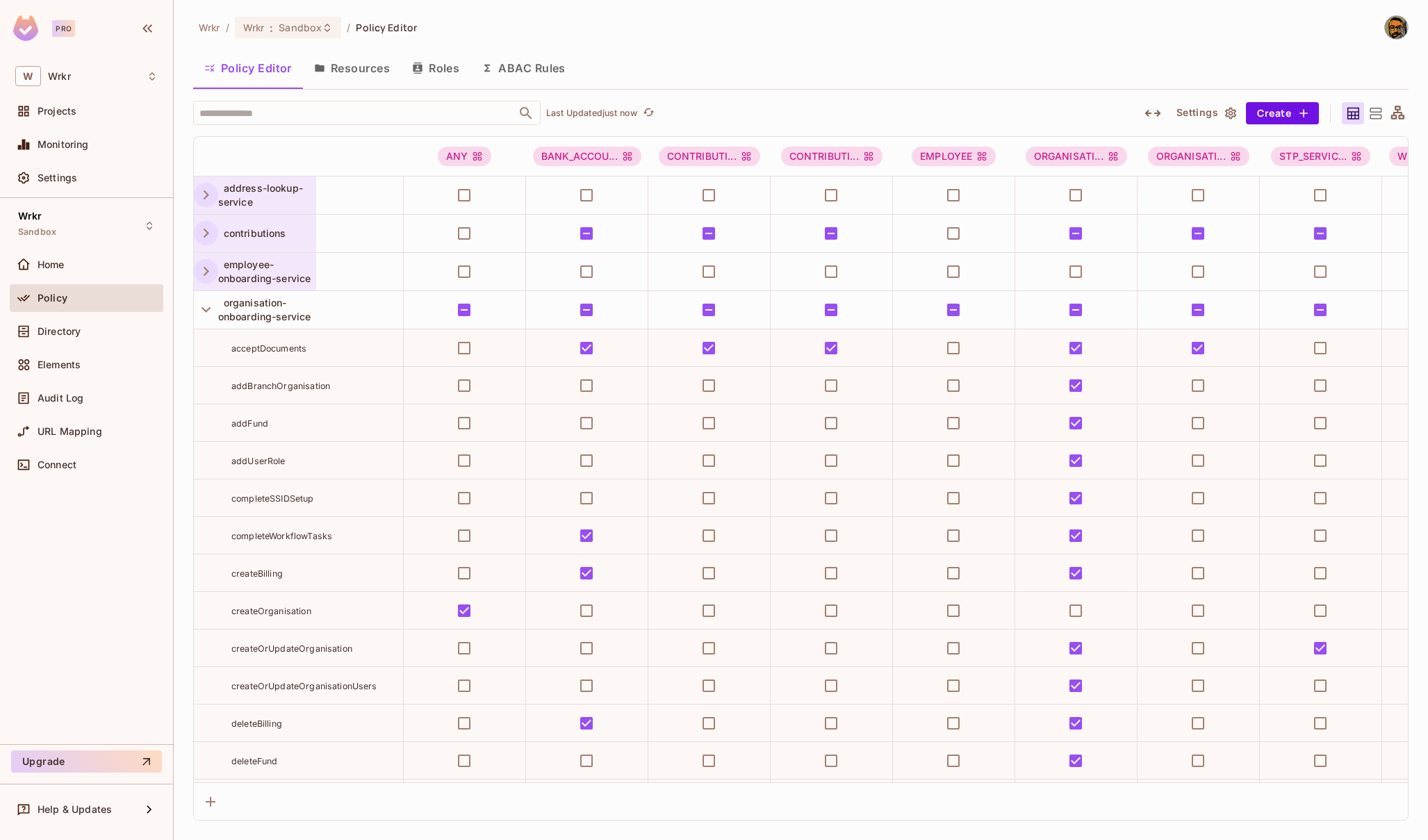
click at [203, 270] on icon "button" at bounding box center [206, 272] width 19 height 19
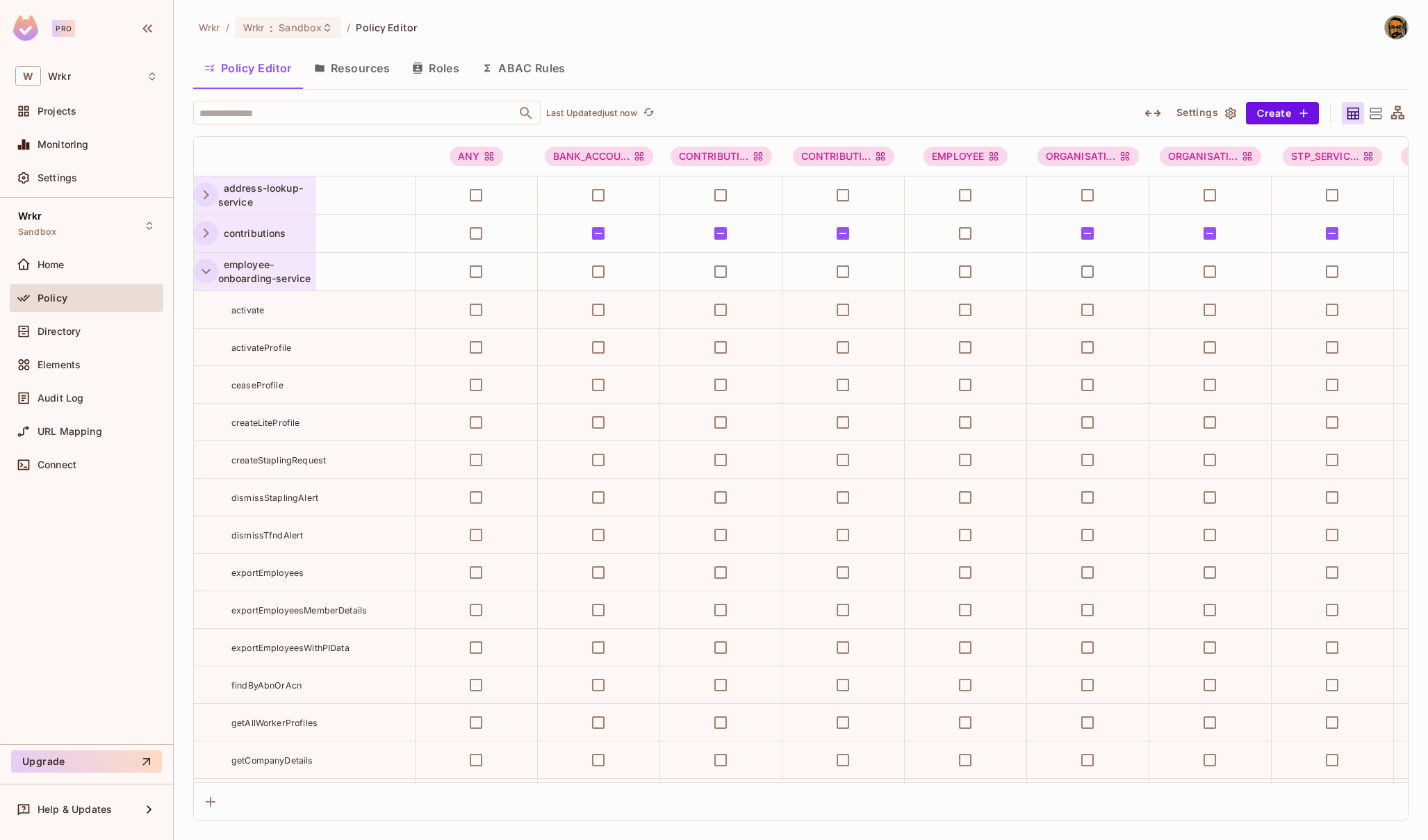
click at [203, 270] on icon "button" at bounding box center [206, 272] width 9 height 6
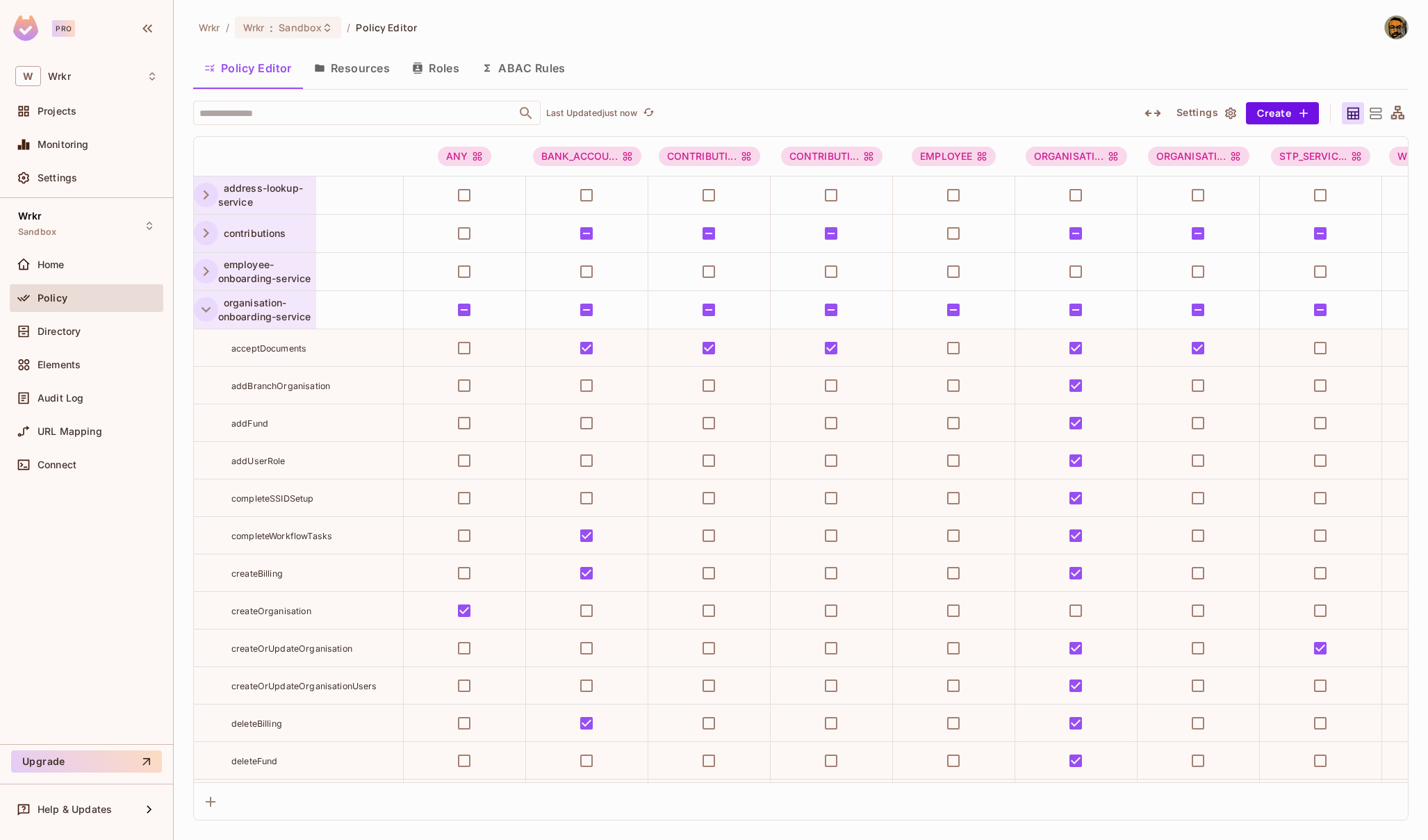
click at [203, 308] on icon "button" at bounding box center [206, 309] width 19 height 19
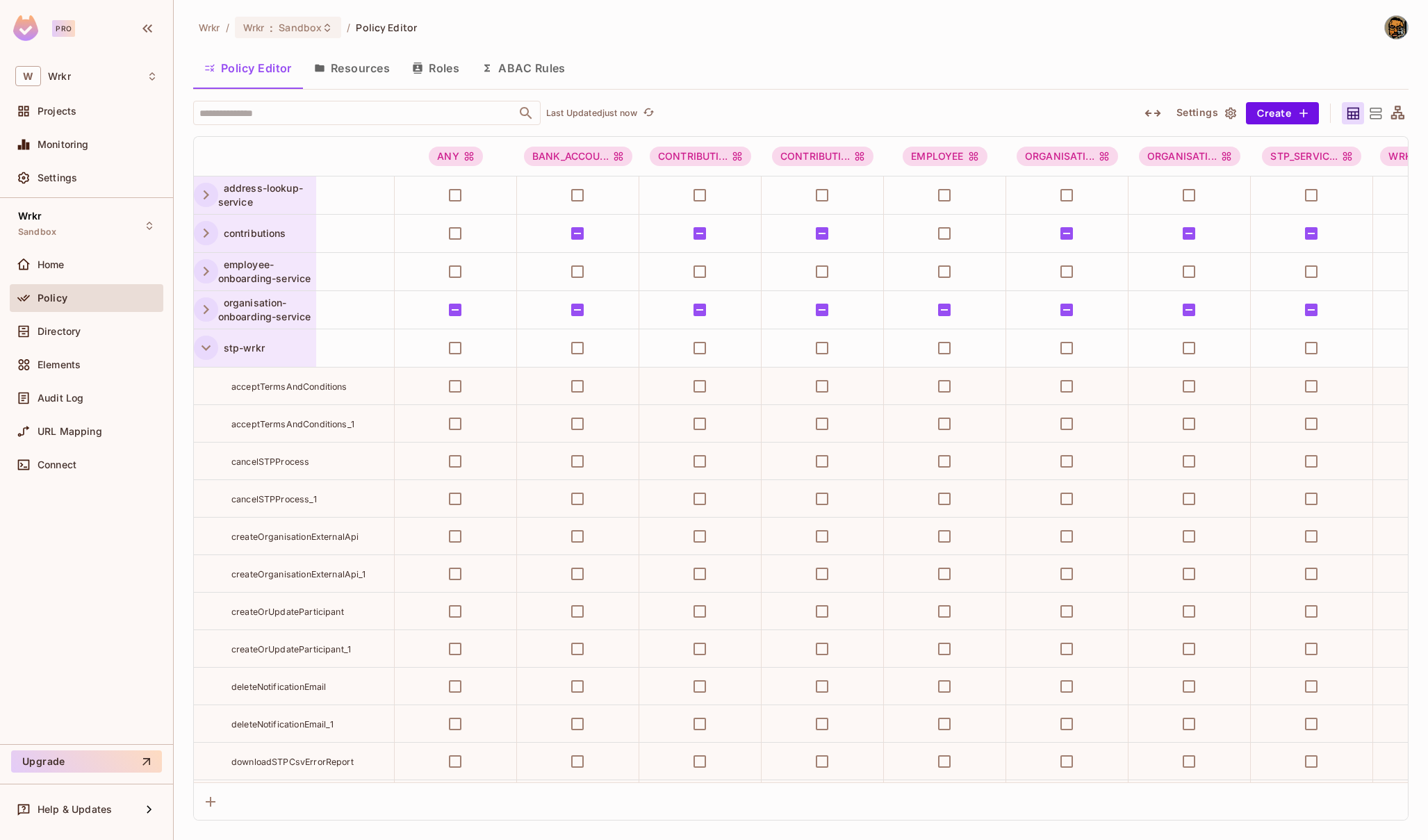
click at [204, 346] on icon "button" at bounding box center [206, 348] width 19 height 19
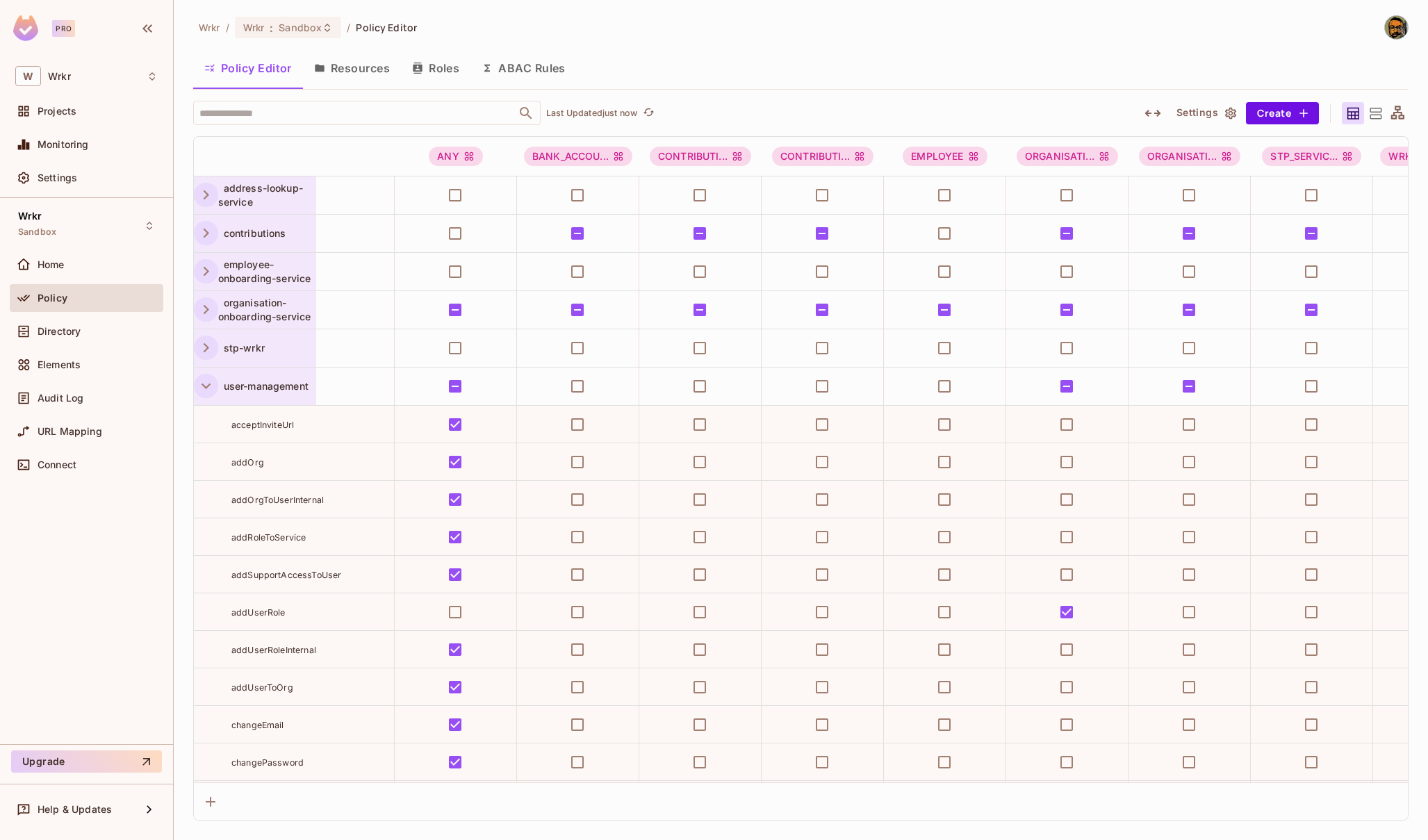
click at [210, 388] on icon "button" at bounding box center [206, 386] width 19 height 19
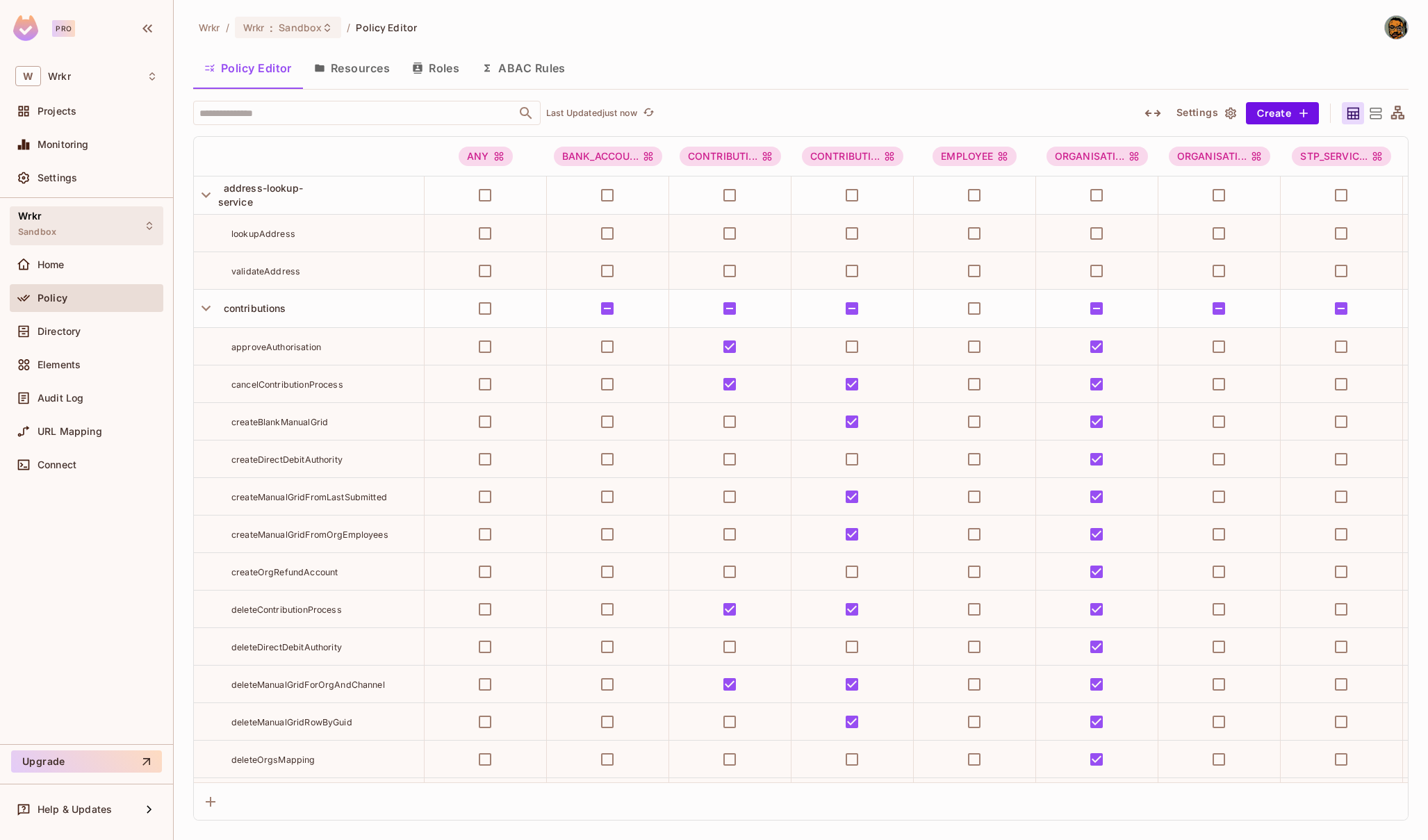
click at [55, 228] on div "Wrkr Sandbox" at bounding box center [86, 225] width 153 height 38
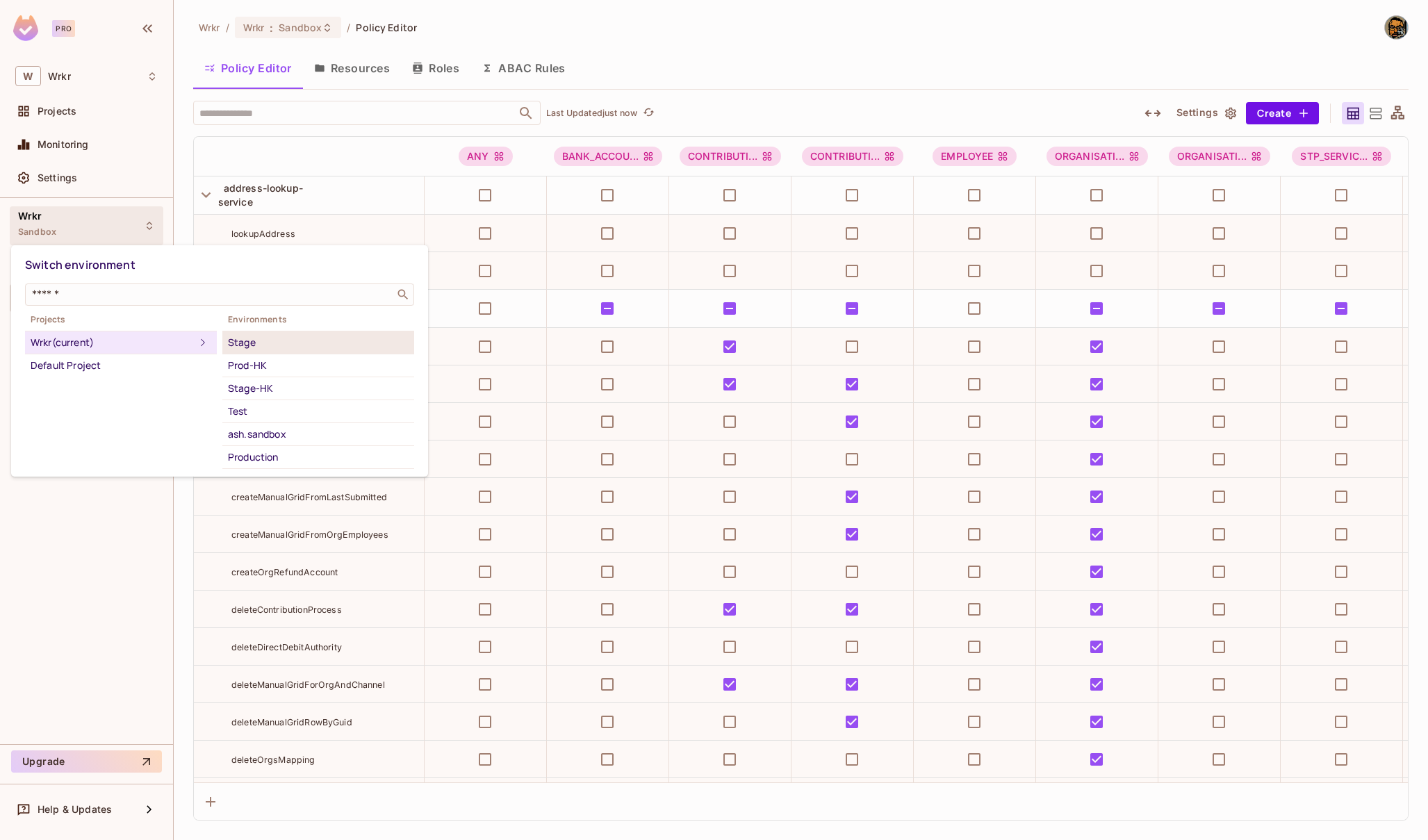
scroll to position [78, 0]
click at [277, 398] on div "Test" at bounding box center [319, 403] width 181 height 17
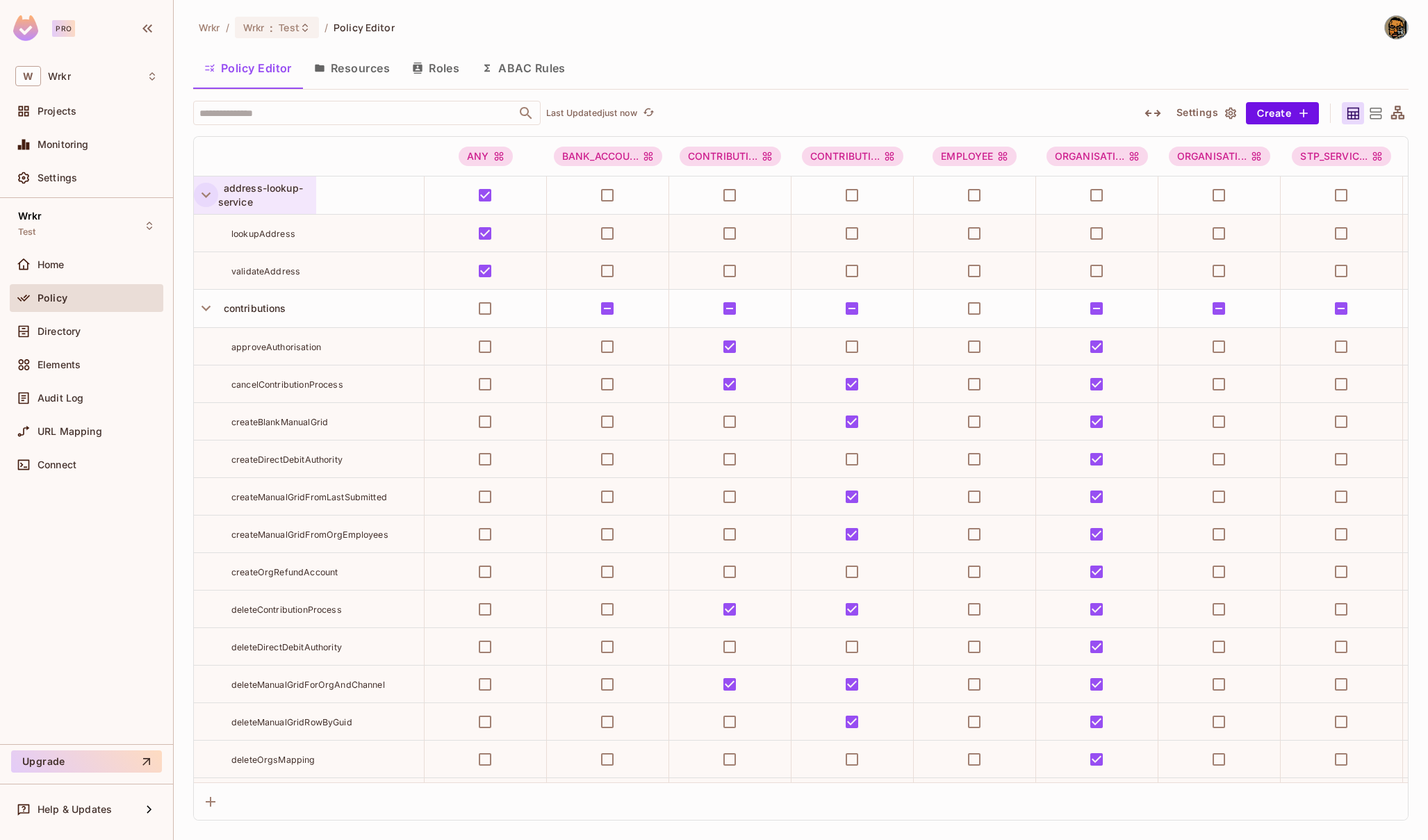
click at [202, 192] on icon "button" at bounding box center [206, 195] width 19 height 19
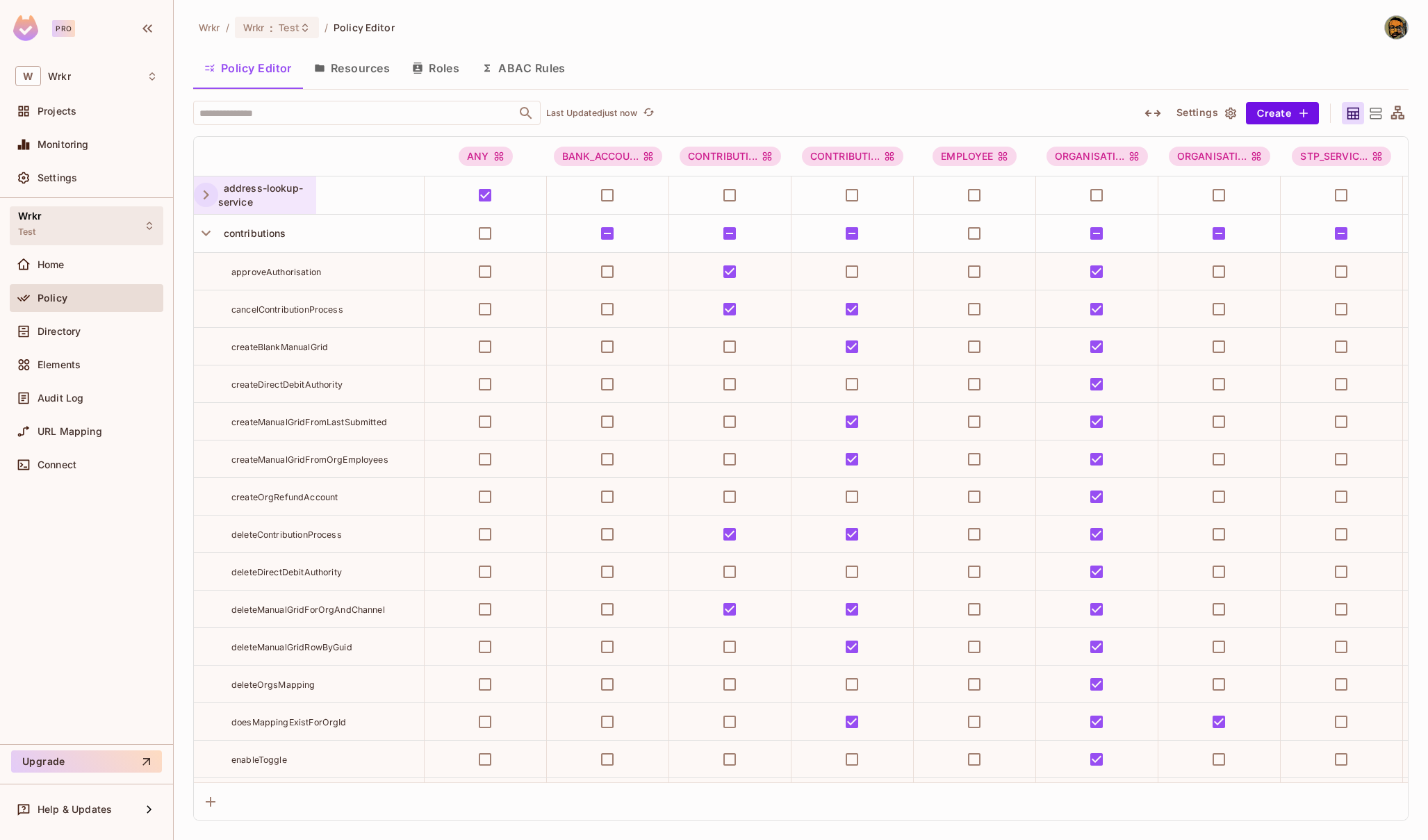
click at [83, 228] on div "Wrkr Test" at bounding box center [86, 225] width 153 height 38
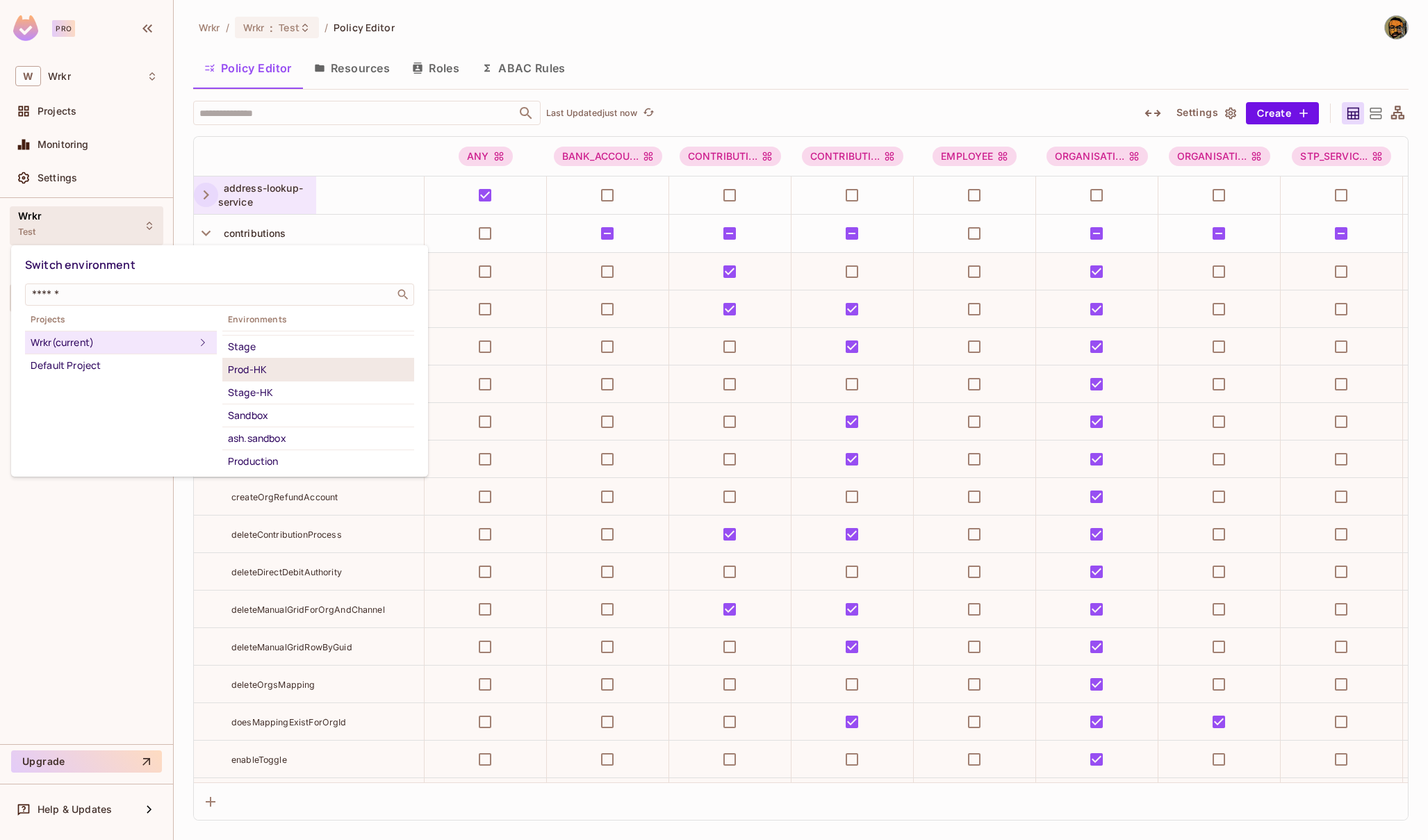
scroll to position [92, 0]
click at [272, 387] on div "Sandbox" at bounding box center [319, 388] width 181 height 17
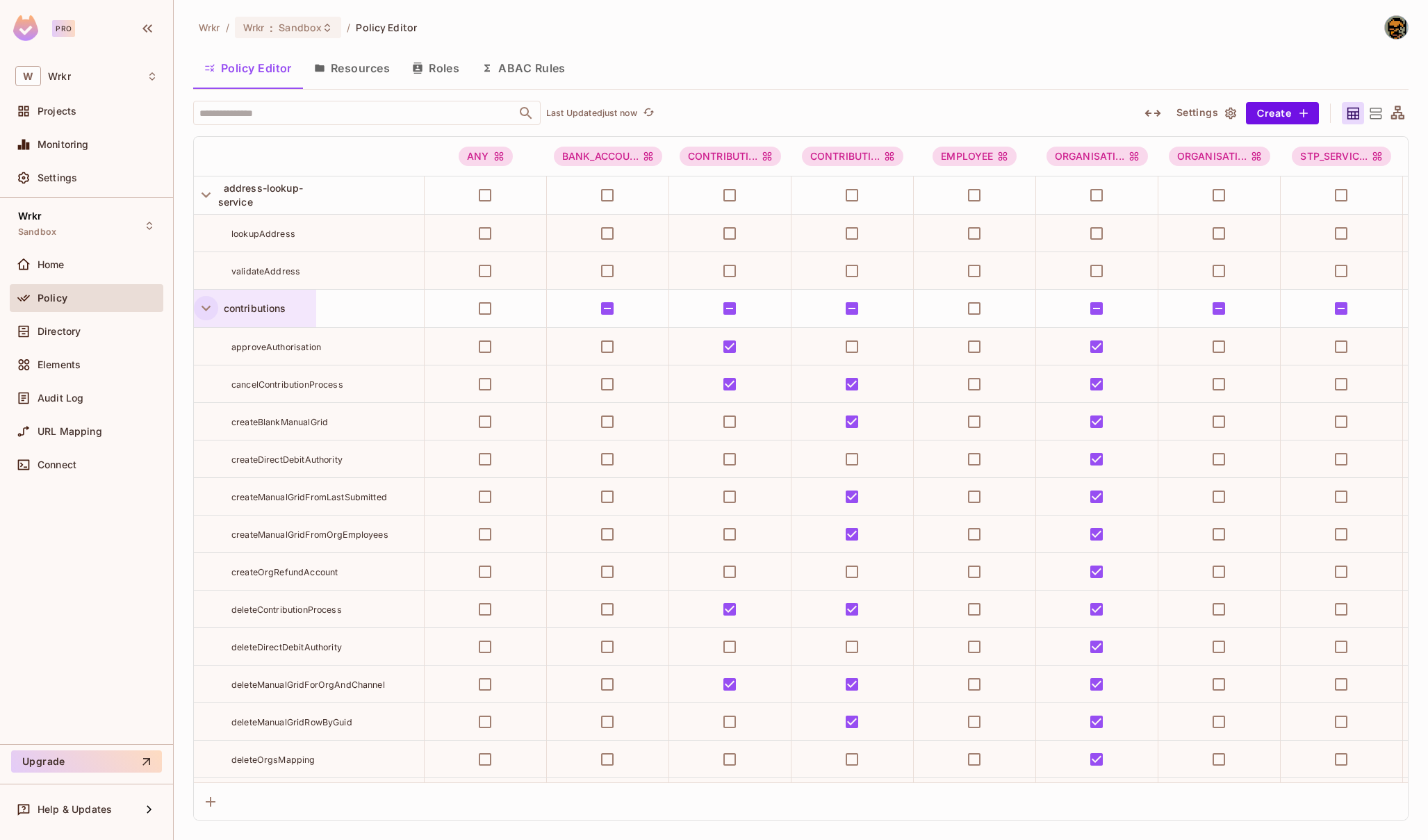
click at [204, 309] on icon "button" at bounding box center [206, 308] width 9 height 6
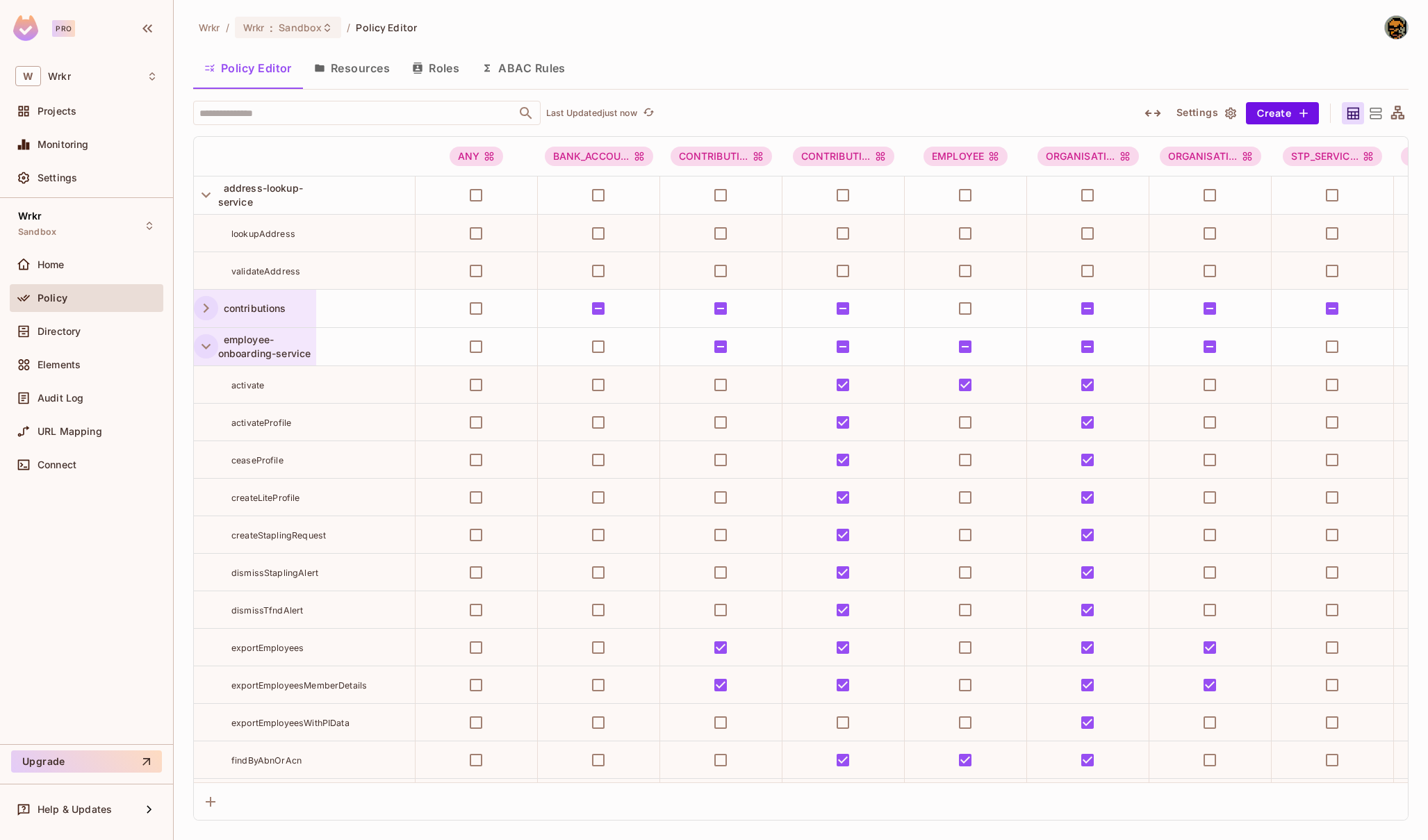
click at [204, 345] on icon "button" at bounding box center [206, 347] width 9 height 6
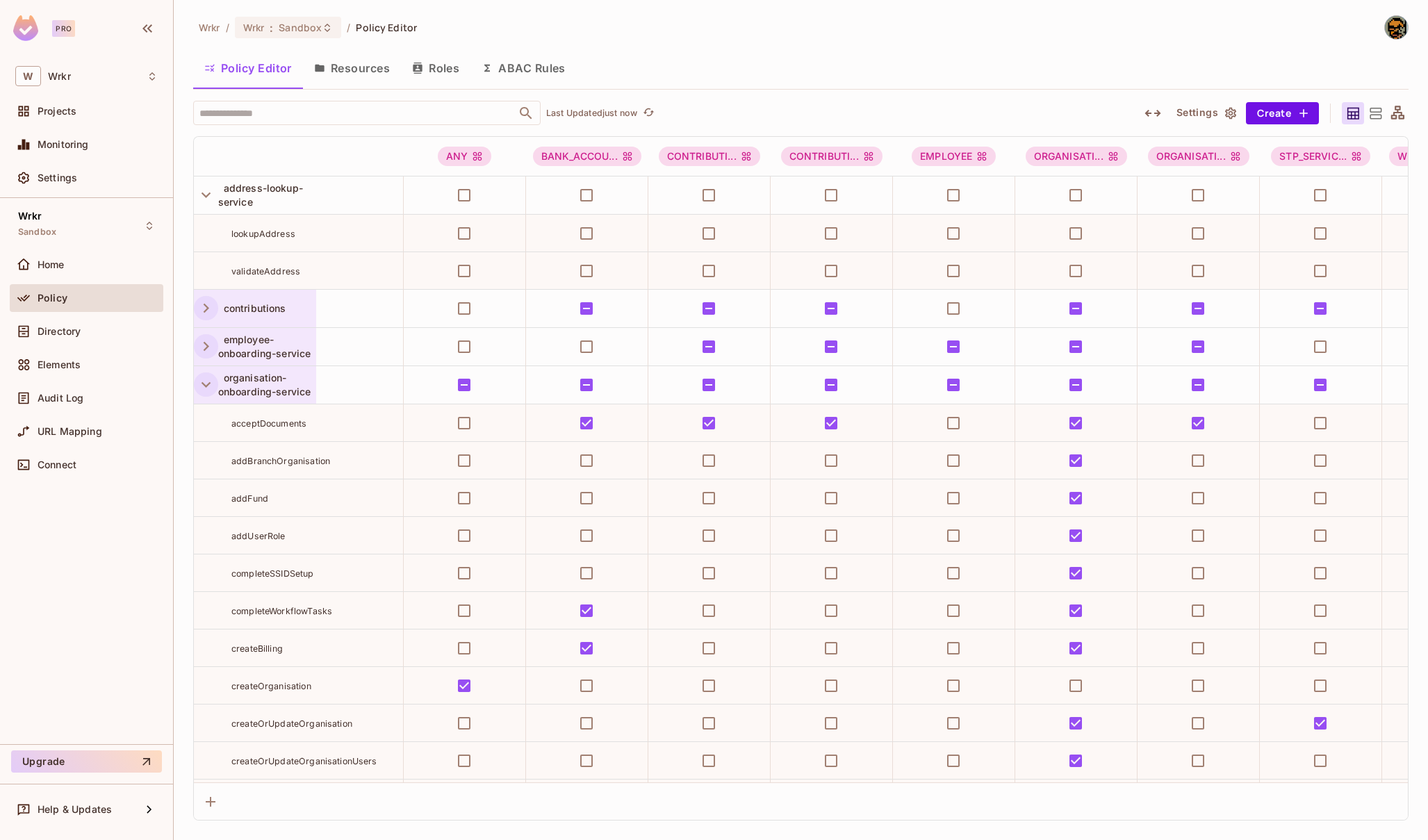
click at [205, 391] on icon "button" at bounding box center [206, 384] width 19 height 19
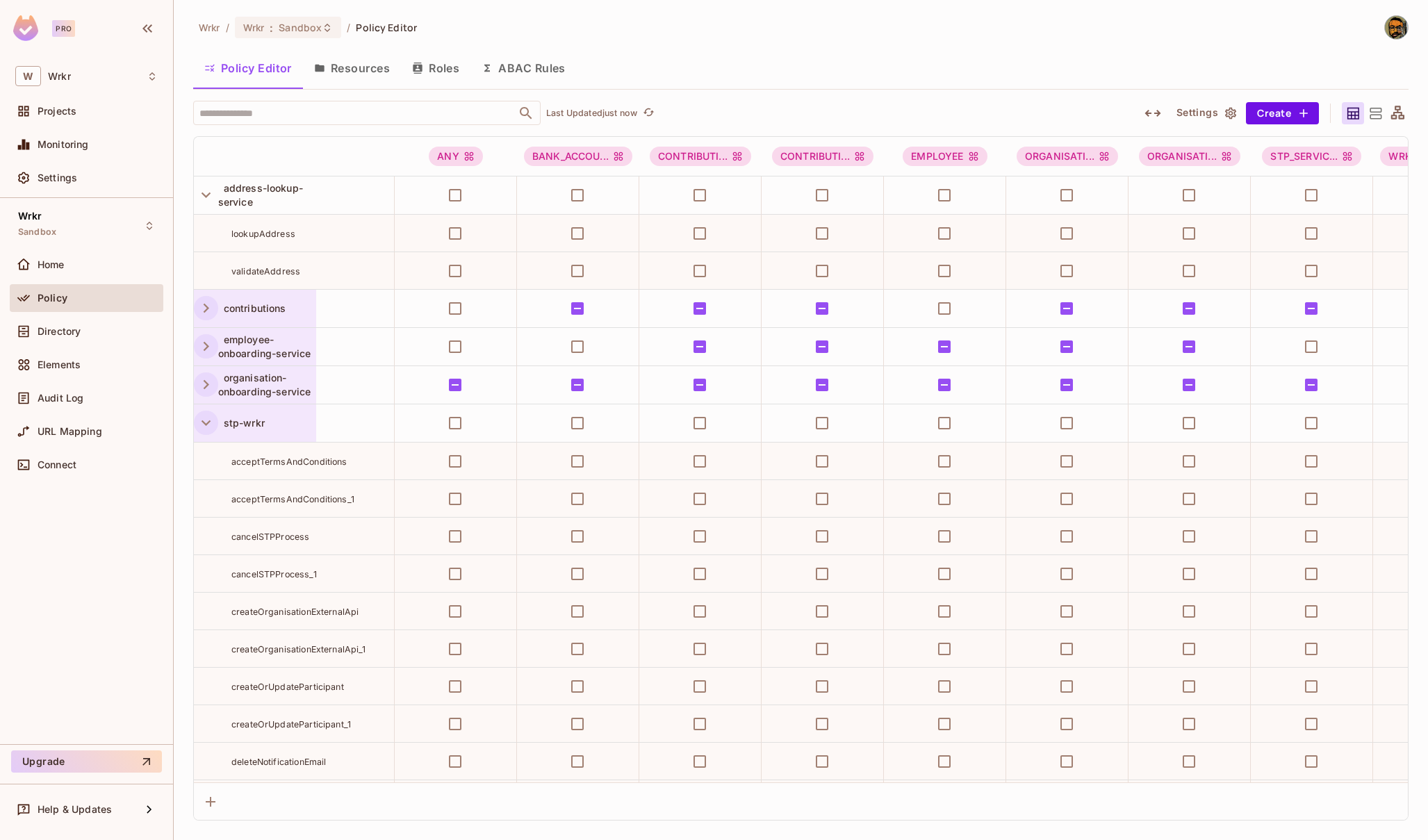
click at [206, 428] on icon "button" at bounding box center [206, 423] width 19 height 19
click at [208, 449] on button "button" at bounding box center [206, 461] width 25 height 25
